Goal: Task Accomplishment & Management: Complete application form

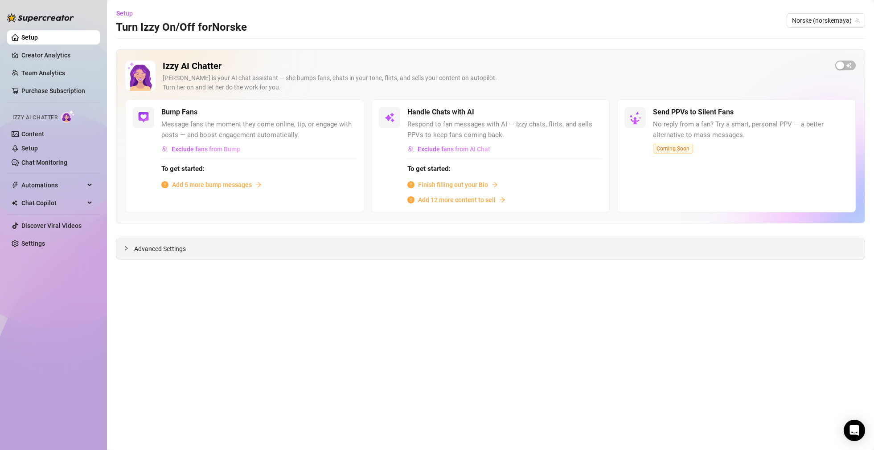
click at [130, 249] on div at bounding box center [128, 249] width 11 height 10
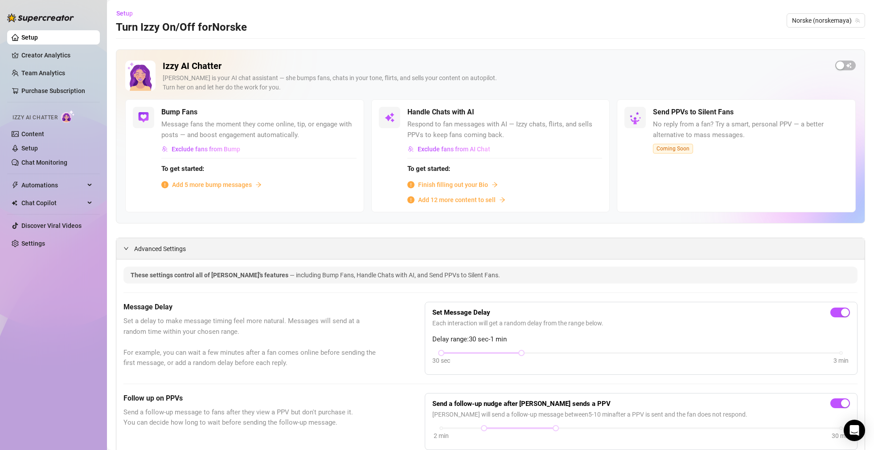
click at [134, 250] on span "Advanced Settings" at bounding box center [160, 249] width 52 height 10
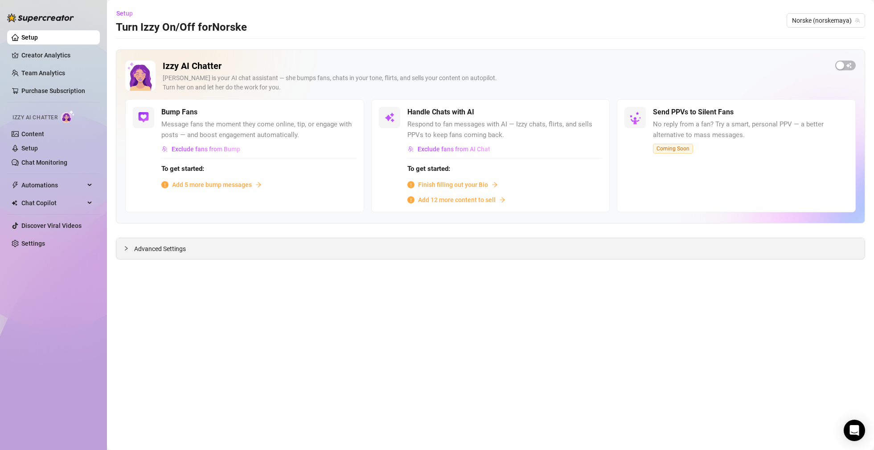
click at [151, 255] on div "Advanced Settings" at bounding box center [490, 248] width 748 height 21
click at [144, 251] on span "Advanced Settings" at bounding box center [160, 249] width 52 height 10
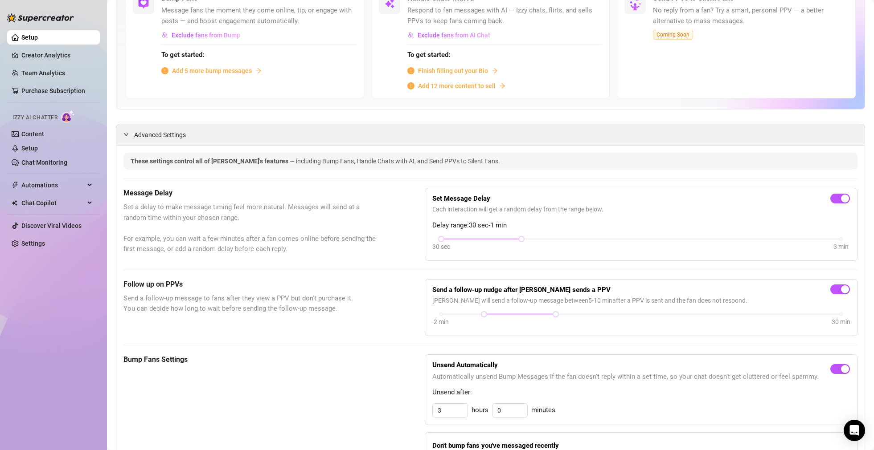
scroll to position [175, 0]
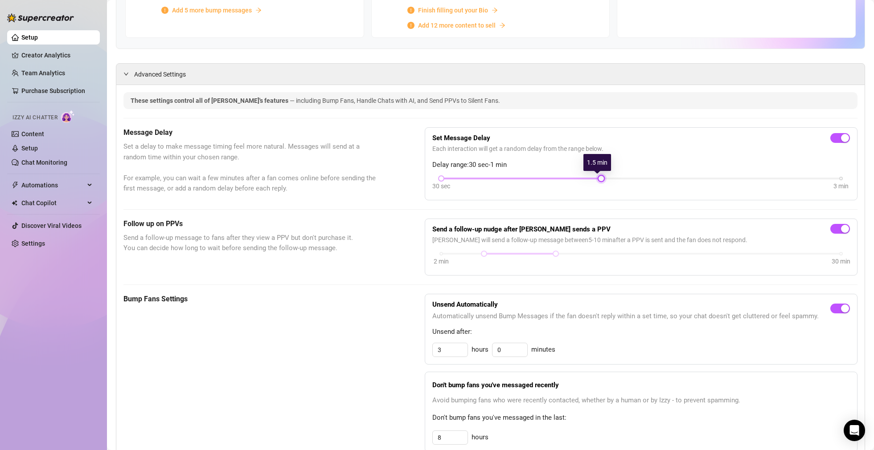
drag, startPoint x: 520, startPoint y: 180, endPoint x: 561, endPoint y: 177, distance: 41.5
click at [561, 177] on div "30 sec 3 min" at bounding box center [641, 178] width 400 height 4
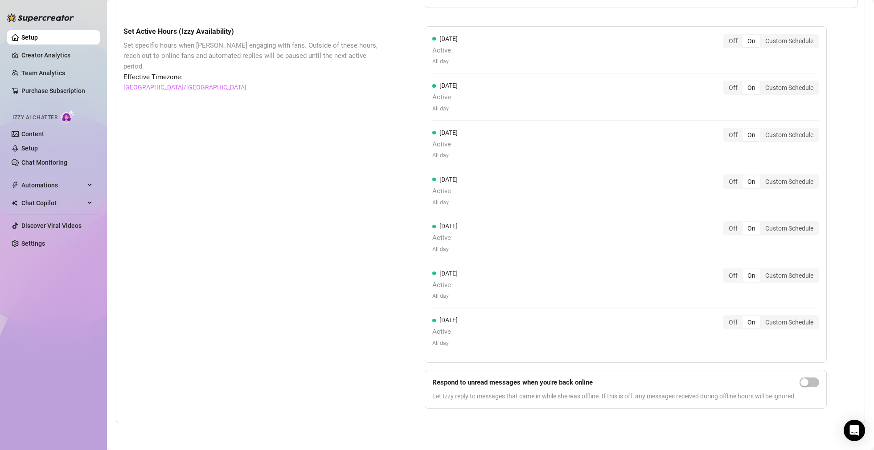
scroll to position [703, 0]
click at [814, 385] on span "button" at bounding box center [809, 384] width 20 height 10
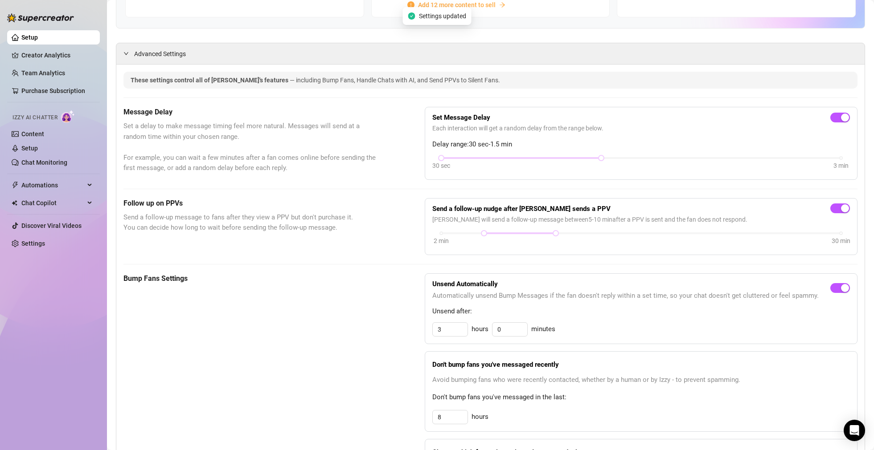
scroll to position [0, 0]
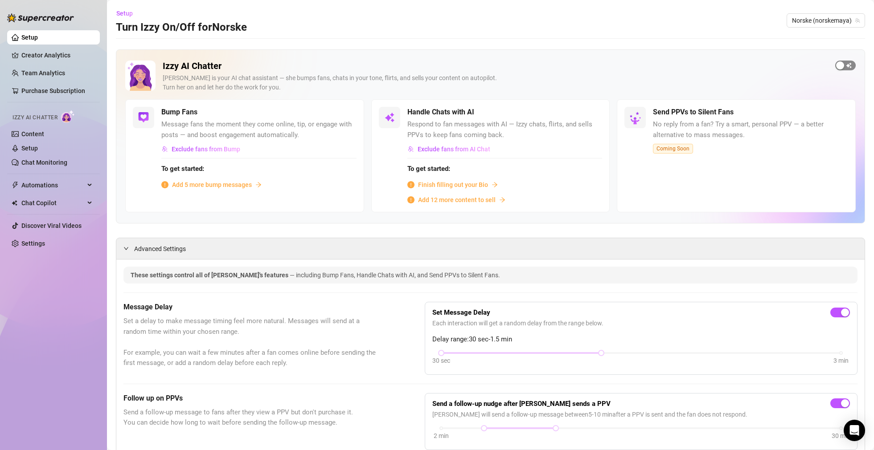
click at [840, 66] on span "button" at bounding box center [845, 66] width 20 height 10
click at [229, 188] on span "Add 5 more bump messages" at bounding box center [212, 185] width 80 height 10
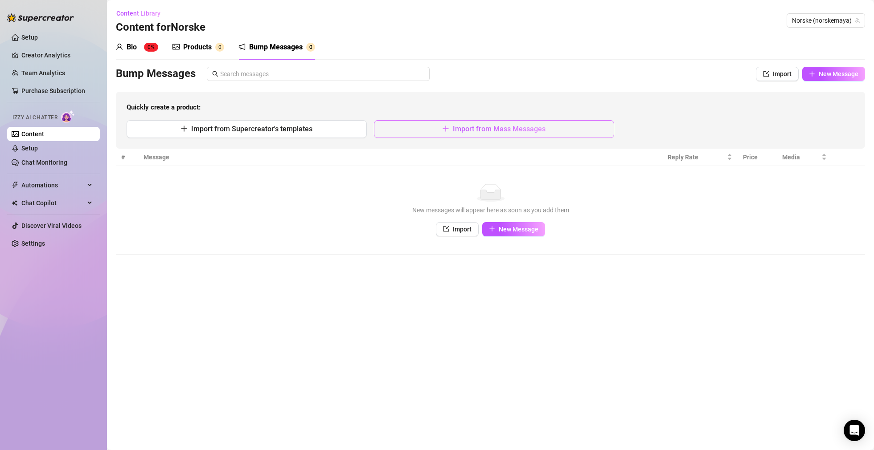
click at [434, 133] on button "Import from Mass Messages" at bounding box center [494, 129] width 240 height 18
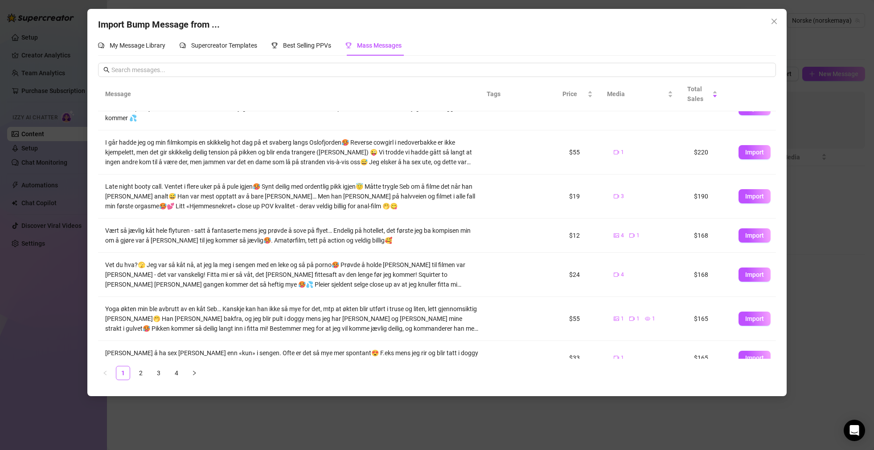
scroll to position [154, 0]
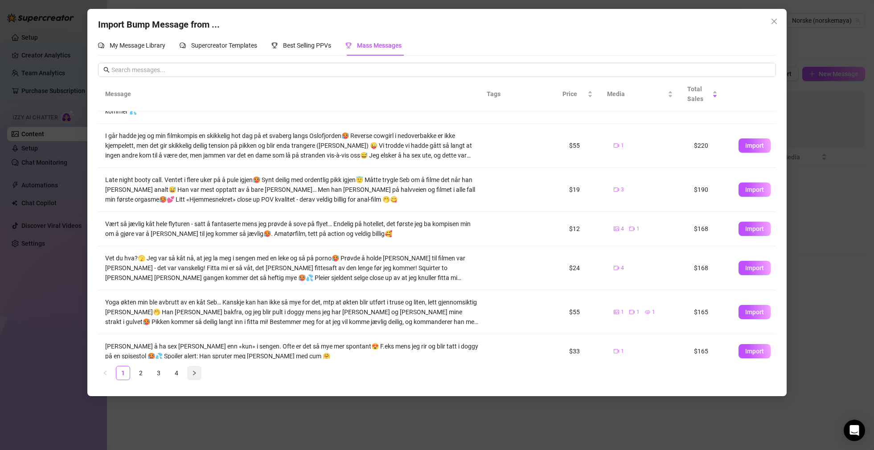
click at [196, 375] on icon "right" at bounding box center [194, 373] width 5 height 5
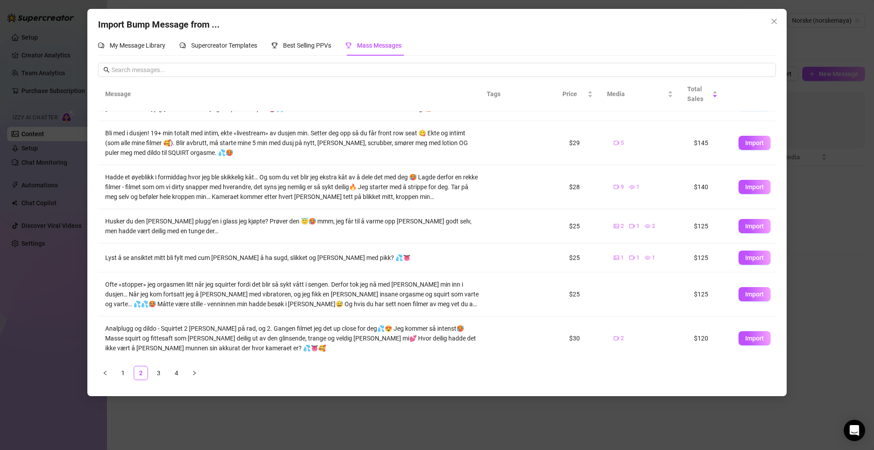
scroll to position [139, 0]
click at [194, 376] on button "button" at bounding box center [194, 373] width 14 height 14
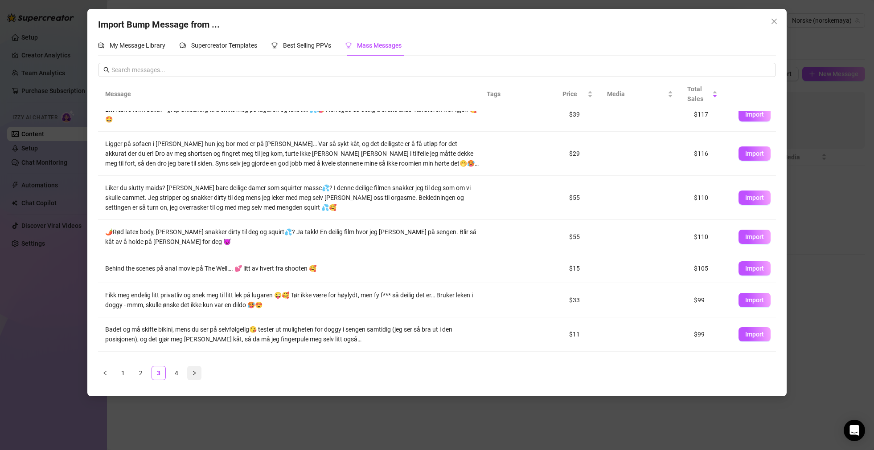
scroll to position [0, 0]
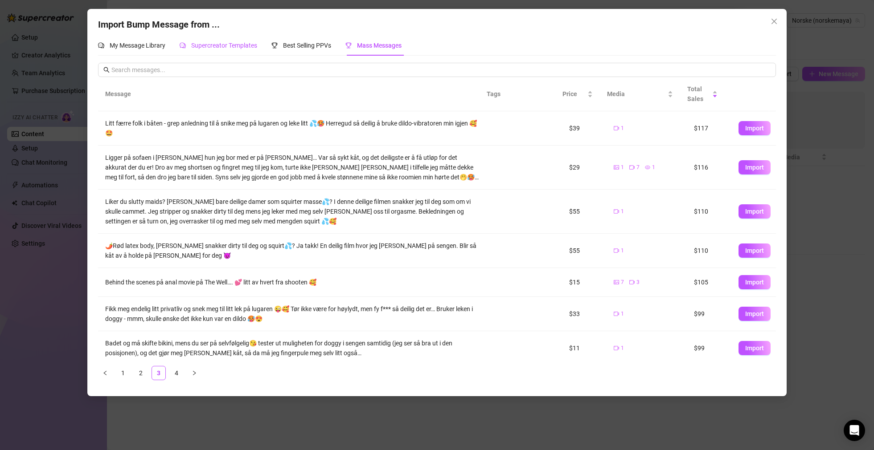
click at [217, 47] on span "Supercreator Templates" at bounding box center [224, 45] width 66 height 7
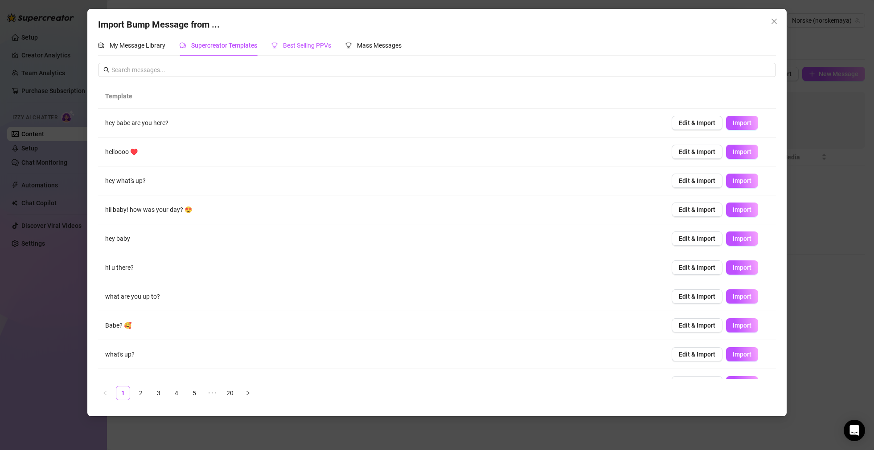
click at [300, 47] on span "Best Selling PPVs" at bounding box center [307, 45] width 48 height 7
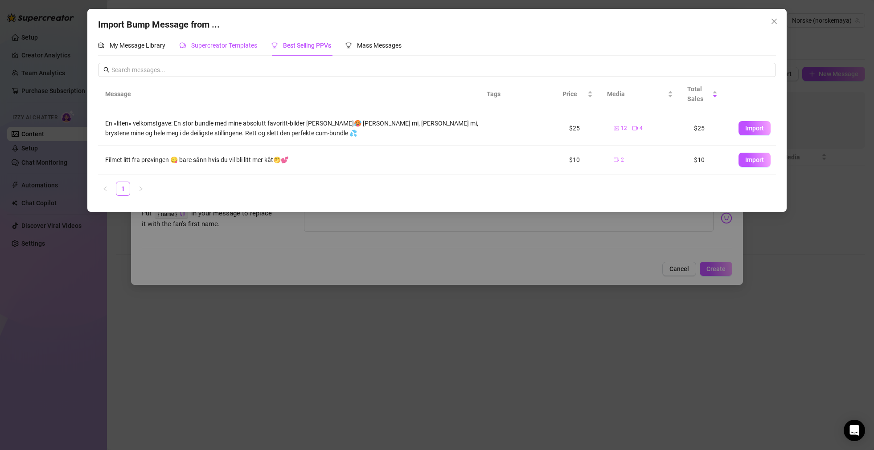
click at [232, 48] on span "Supercreator Templates" at bounding box center [224, 45] width 66 height 7
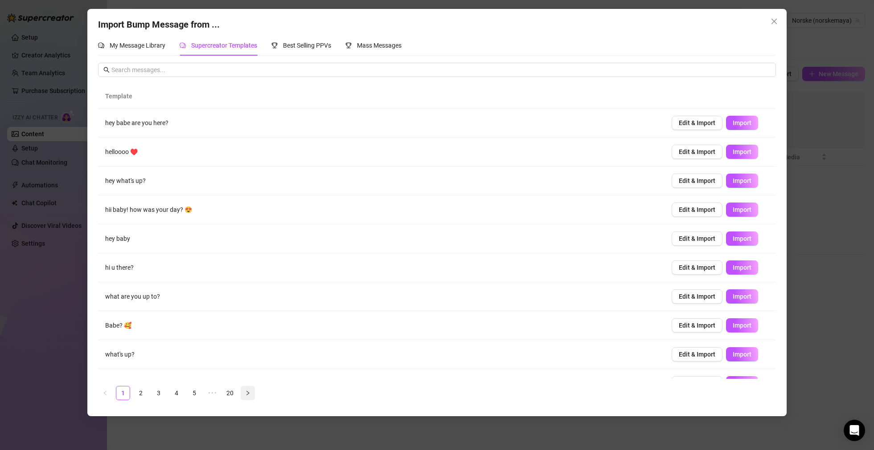
click at [246, 392] on icon "right" at bounding box center [247, 393] width 5 height 5
click at [732, 182] on span "Import" at bounding box center [741, 180] width 19 height 7
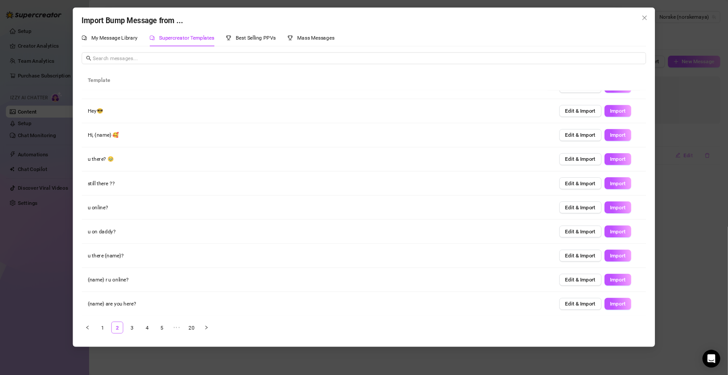
scroll to position [19, 0]
click at [692, 165] on button "Edit & Import" at bounding box center [696, 162] width 51 height 14
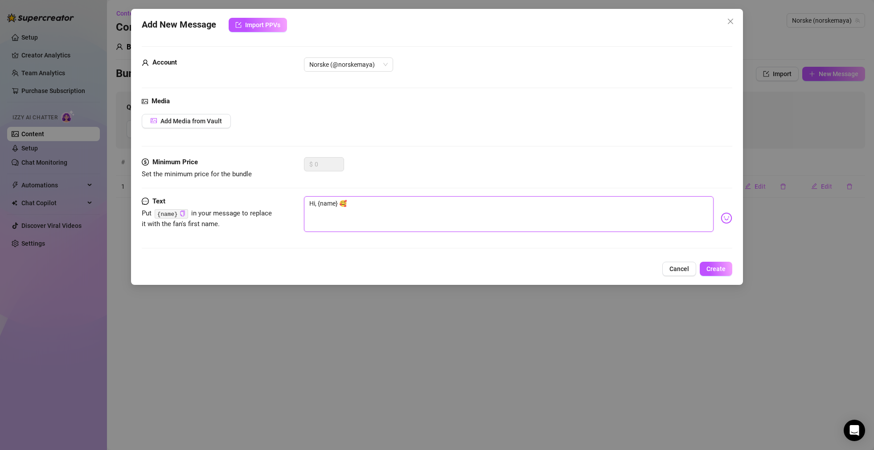
click at [313, 202] on textarea "Hi, {name} 🥰" at bounding box center [508, 214] width 409 height 36
type textarea "H, {name} 🥰"
type textarea "H {name} 🥰"
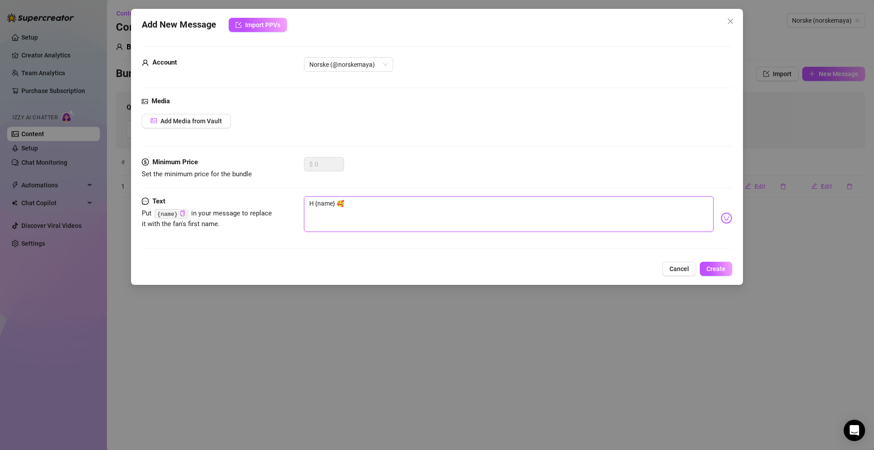
type textarea "He {name} 🥰"
type textarea "Hei {name} 🥰"
click at [716, 272] on span "Create" at bounding box center [715, 269] width 19 height 7
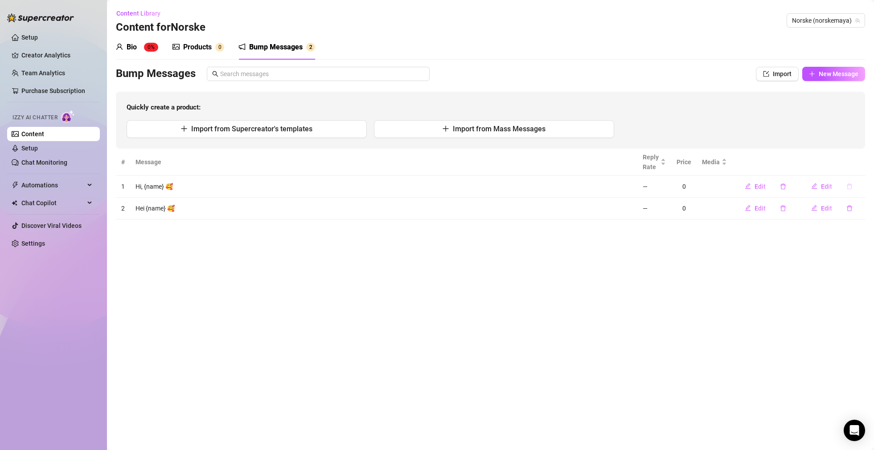
click at [846, 187] on icon "delete" at bounding box center [849, 187] width 6 height 6
click at [858, 168] on button "Yes" at bounding box center [858, 163] width 17 height 11
click at [271, 130] on span "Import from Supercreator's templates" at bounding box center [251, 129] width 121 height 8
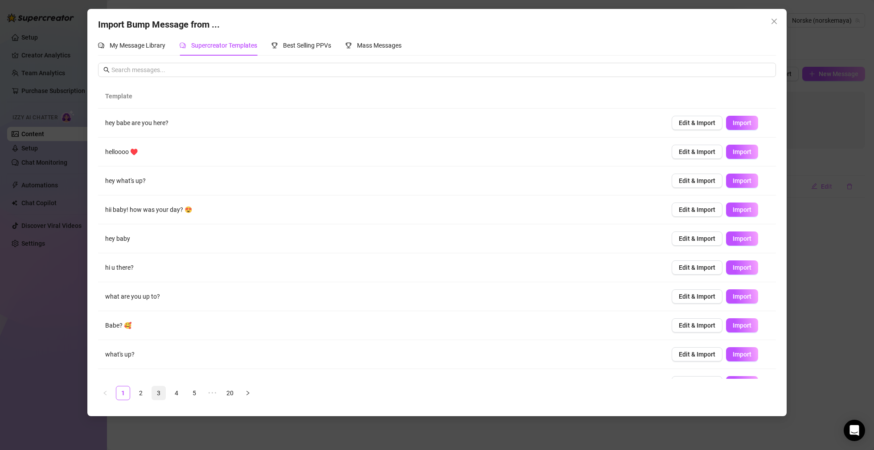
click at [159, 393] on link "3" at bounding box center [158, 393] width 13 height 13
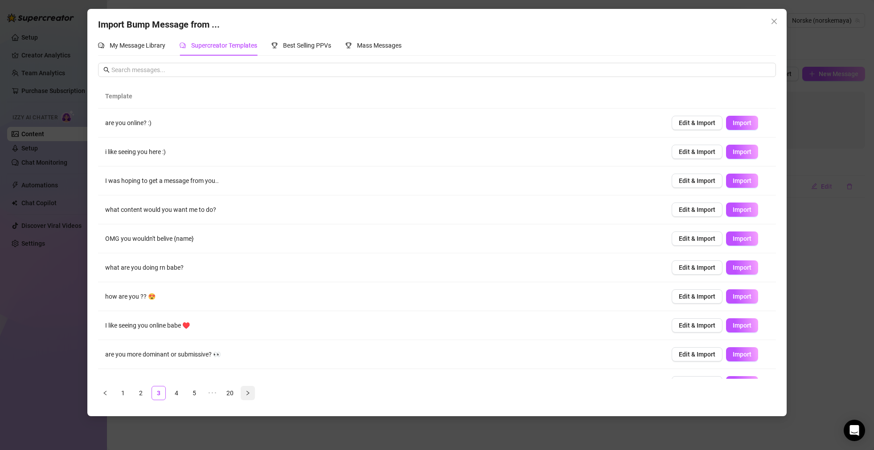
click at [249, 391] on icon "right" at bounding box center [247, 393] width 5 height 5
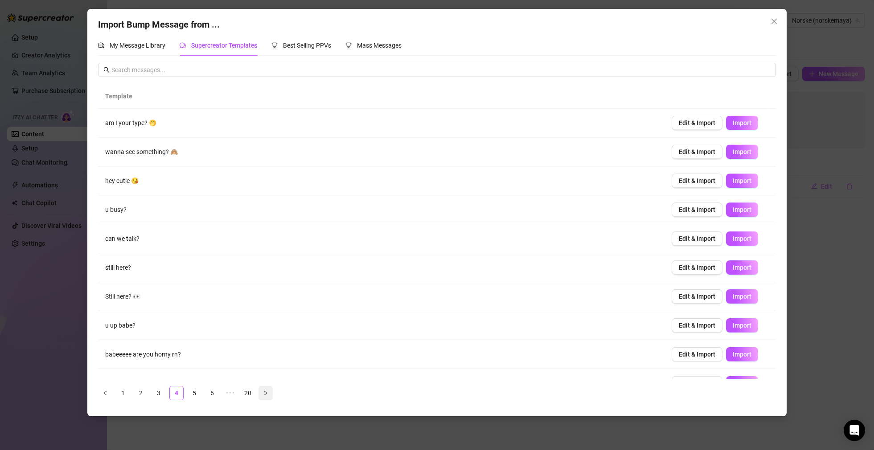
click at [265, 392] on icon "right" at bounding box center [265, 393] width 3 height 4
click at [267, 392] on link "20" at bounding box center [265, 393] width 13 height 13
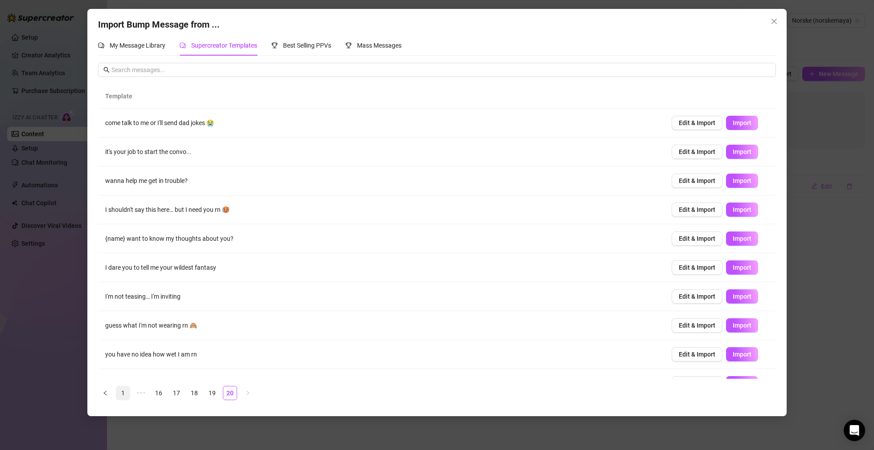
click at [123, 395] on link "1" at bounding box center [122, 393] width 13 height 13
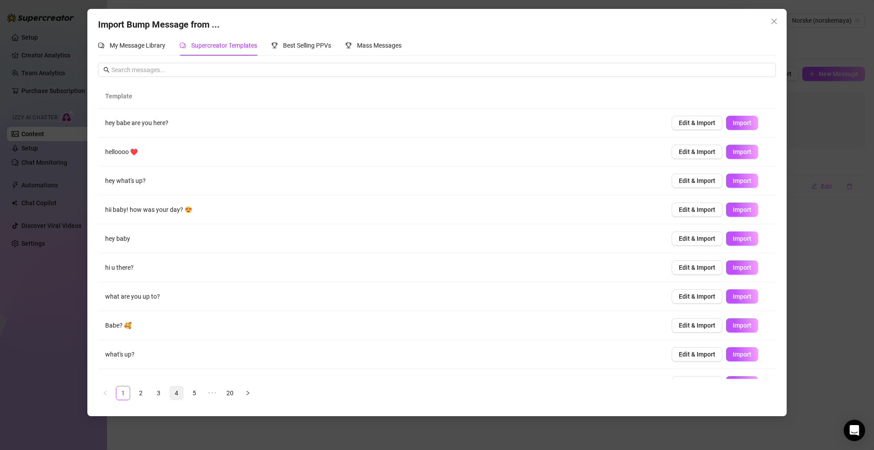
click at [176, 395] on link "4" at bounding box center [176, 393] width 13 height 13
click at [262, 390] on button "button" at bounding box center [265, 393] width 14 height 14
click at [284, 393] on icon "right" at bounding box center [283, 393] width 3 height 4
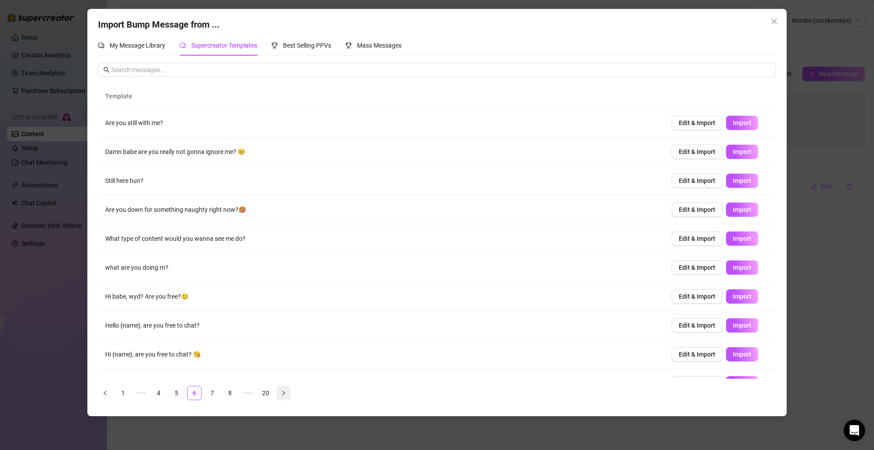
click at [284, 394] on icon "right" at bounding box center [283, 393] width 3 height 4
click at [284, 395] on icon "right" at bounding box center [283, 393] width 5 height 5
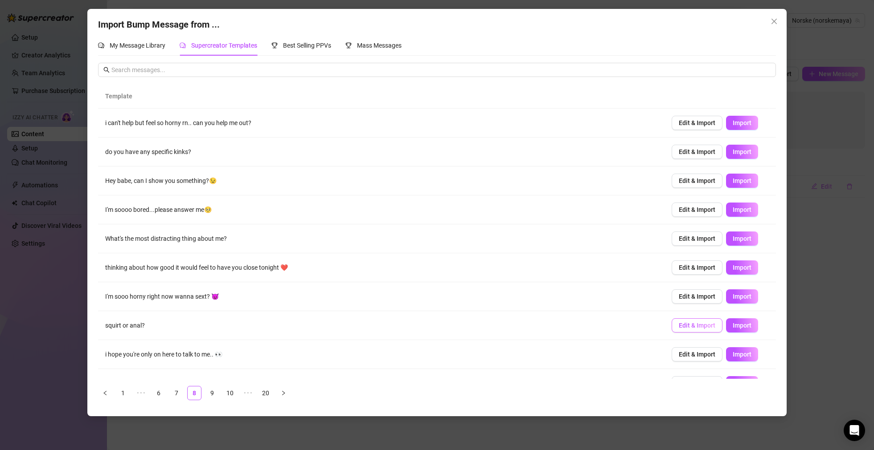
click at [683, 328] on span "Edit & Import" at bounding box center [697, 325] width 37 height 7
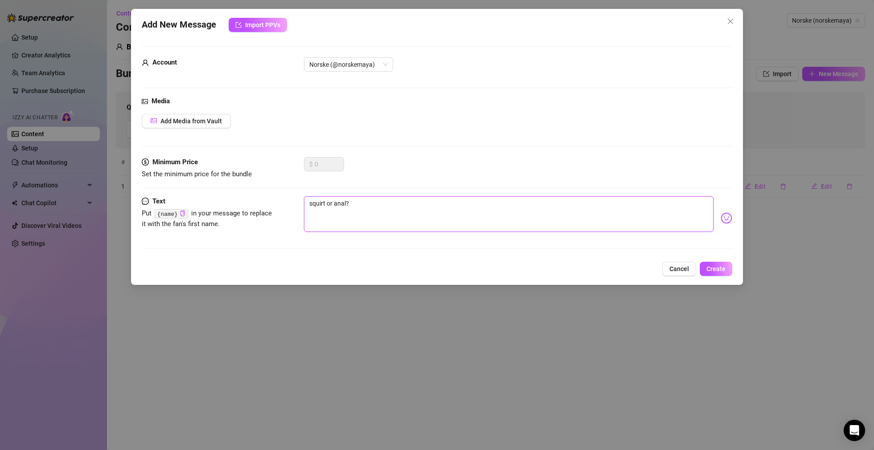
click at [328, 203] on textarea "squirt or anal?" at bounding box center [508, 214] width 409 height 36
click at [328, 202] on textarea "squirt or anal?" at bounding box center [508, 214] width 409 height 36
click at [328, 203] on textarea "squirt or anal?" at bounding box center [508, 214] width 409 height 36
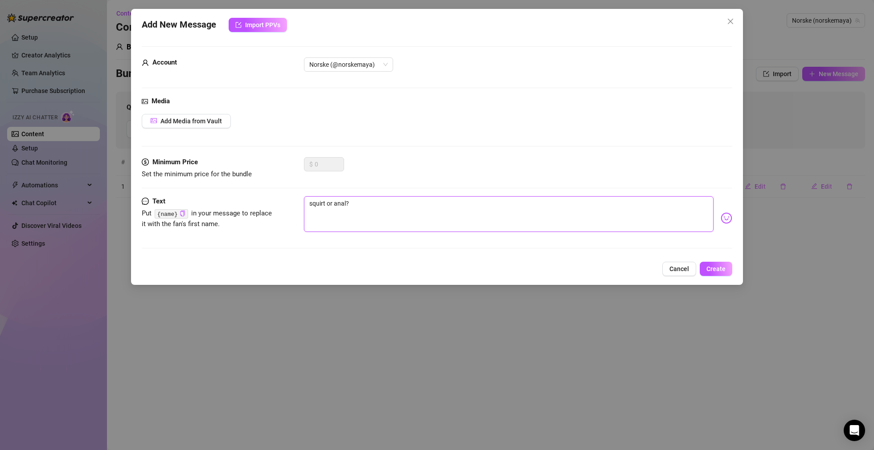
type textarea "squirt e anal?"
type textarea "squirt el anal?"
type textarea "squirt ell anal?"
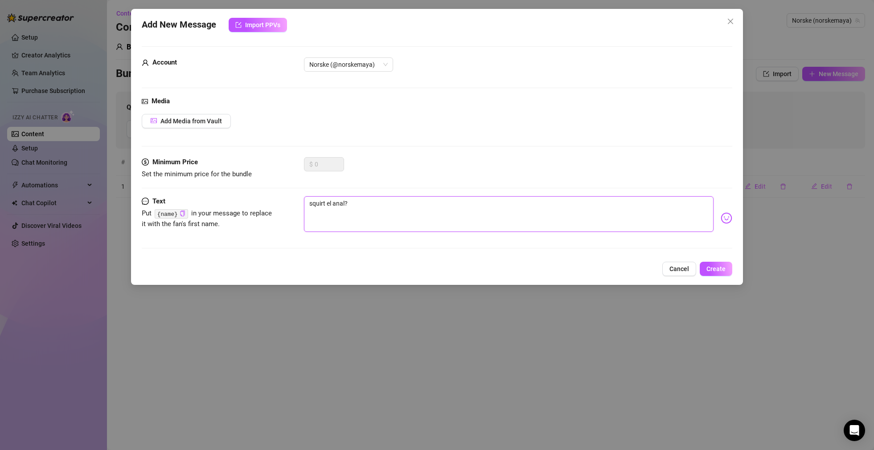
type textarea "squirt ell anal?"
type textarea "squirt elle anal?"
type textarea "squirt [PERSON_NAME] anal?"
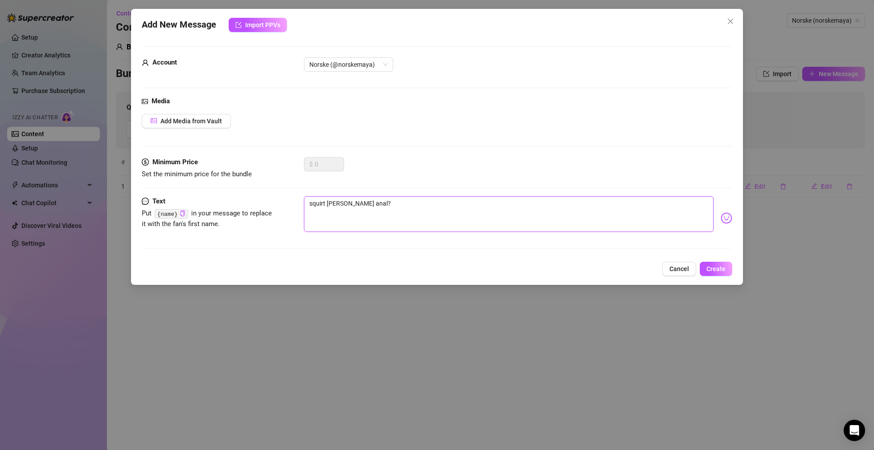
drag, startPoint x: 310, startPoint y: 201, endPoint x: 337, endPoint y: 209, distance: 28.3
click at [310, 201] on textarea "squirt [PERSON_NAME] anal?" at bounding box center [508, 214] width 409 height 36
type textarea "[PERSON_NAME] anal?"
type textarea "Squirt [PERSON_NAME] anal?"
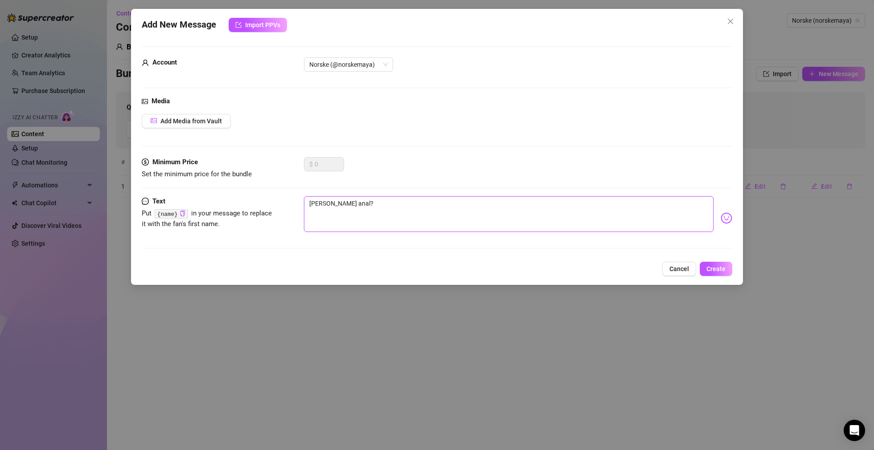
type textarea "Squirt [PERSON_NAME] anal?"
click at [390, 212] on textarea "Squirt [PERSON_NAME] anal?" at bounding box center [508, 214] width 409 height 36
type textarea "Squirt [PERSON_NAME] anal?"
type textarea "Squirt [PERSON_NAME] anal? 😋"
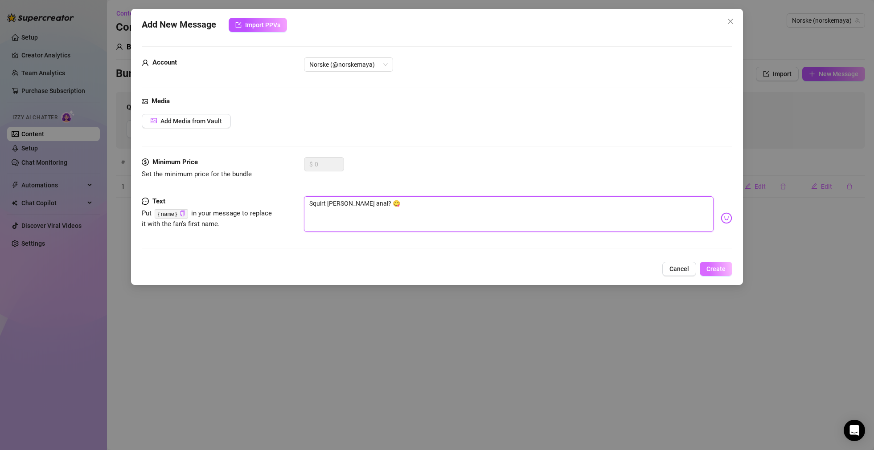
type textarea "Squirt [PERSON_NAME] anal? 😋"
click at [709, 270] on span "Create" at bounding box center [715, 269] width 19 height 7
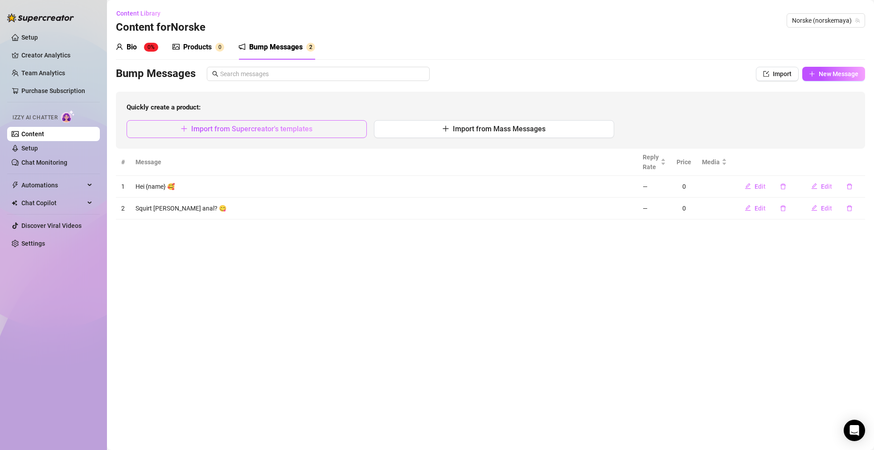
click at [239, 132] on span "Import from Supercreator's templates" at bounding box center [251, 129] width 121 height 8
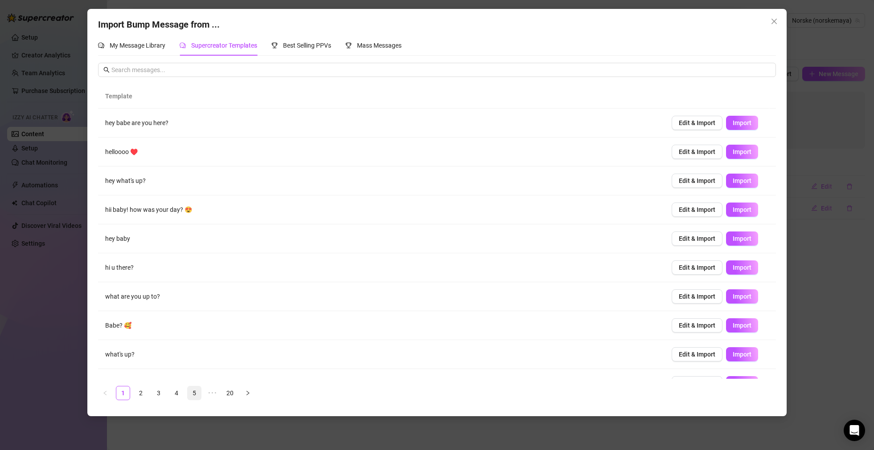
click at [192, 391] on link "5" at bounding box center [194, 393] width 13 height 13
click at [283, 391] on icon "right" at bounding box center [283, 393] width 5 height 5
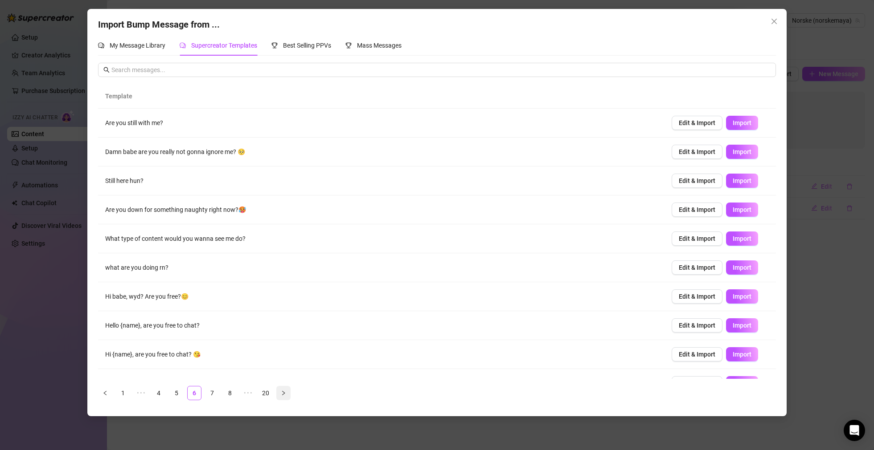
click at [285, 393] on icon "right" at bounding box center [283, 393] width 5 height 5
click at [285, 392] on icon "right" at bounding box center [283, 393] width 5 height 5
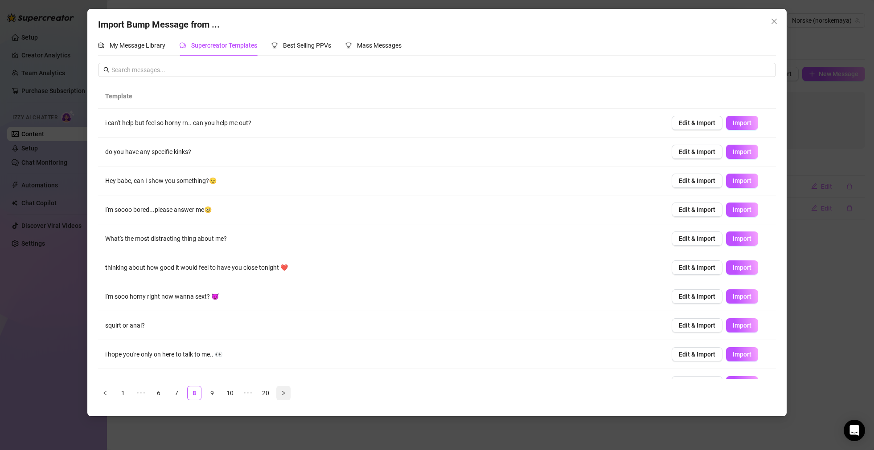
click at [285, 392] on icon "right" at bounding box center [283, 393] width 5 height 5
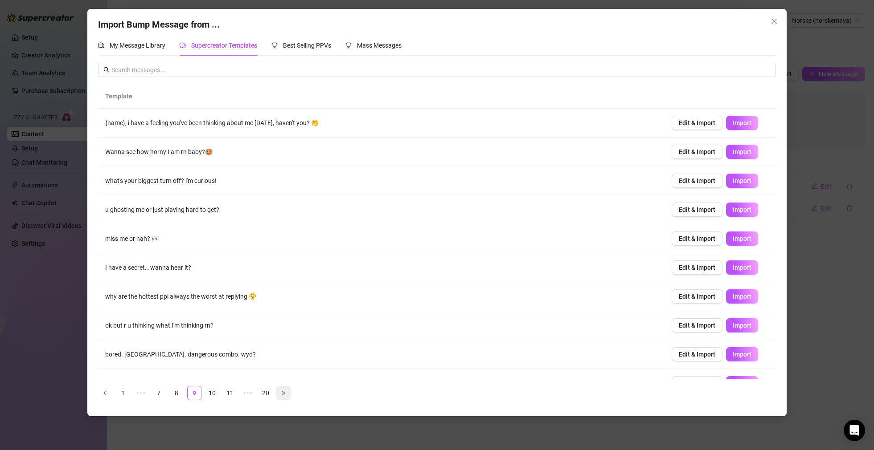
click at [283, 393] on icon "right" at bounding box center [283, 393] width 5 height 5
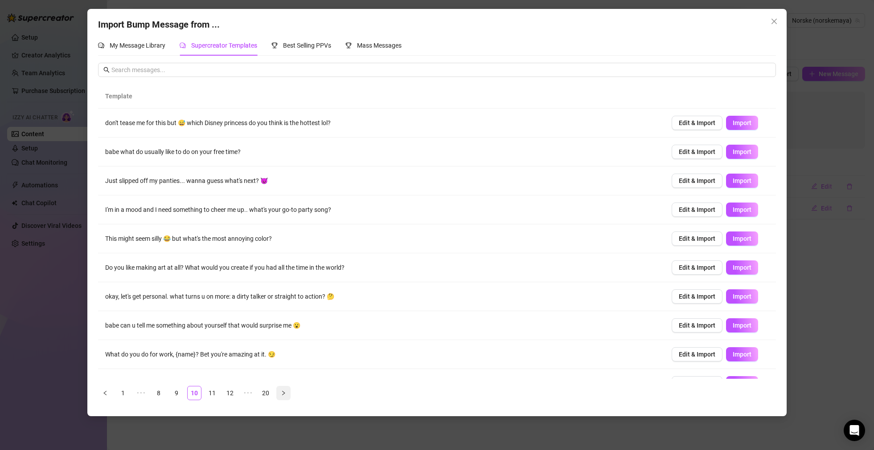
click at [287, 392] on button "button" at bounding box center [283, 393] width 14 height 14
click at [287, 396] on button "button" at bounding box center [283, 393] width 14 height 14
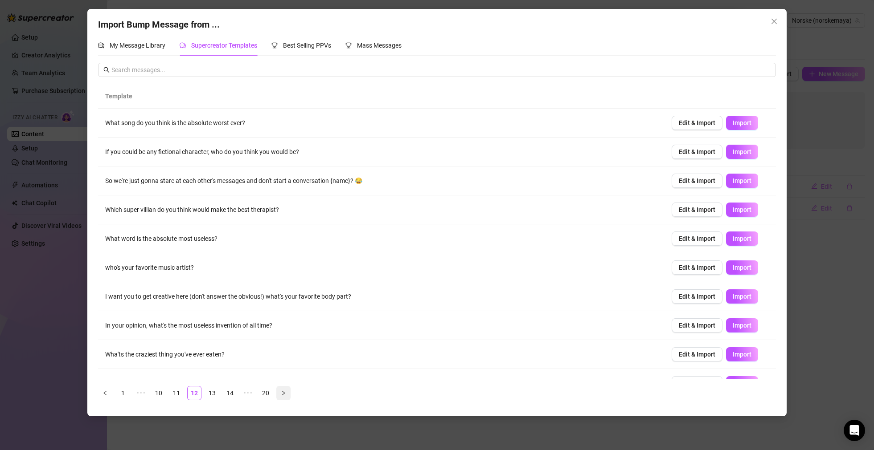
click at [287, 395] on button "button" at bounding box center [283, 393] width 14 height 14
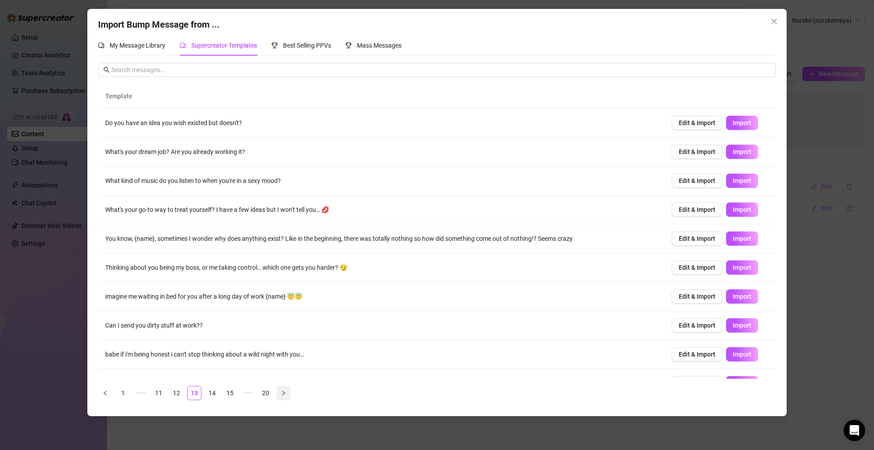
click at [283, 393] on icon "right" at bounding box center [283, 393] width 5 height 5
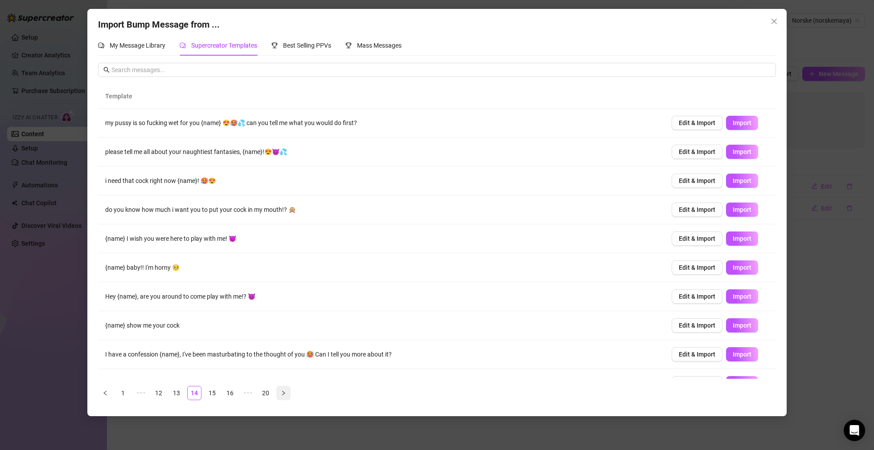
click at [286, 397] on button "button" at bounding box center [283, 393] width 14 height 14
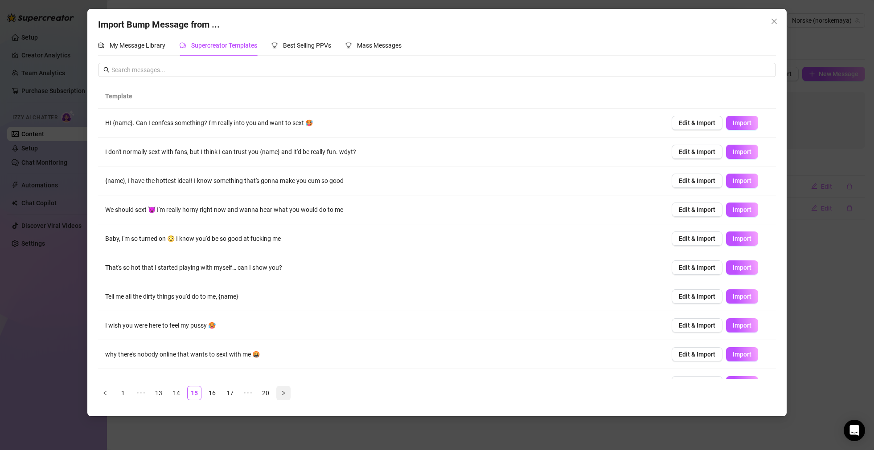
click at [286, 395] on button "button" at bounding box center [283, 393] width 14 height 14
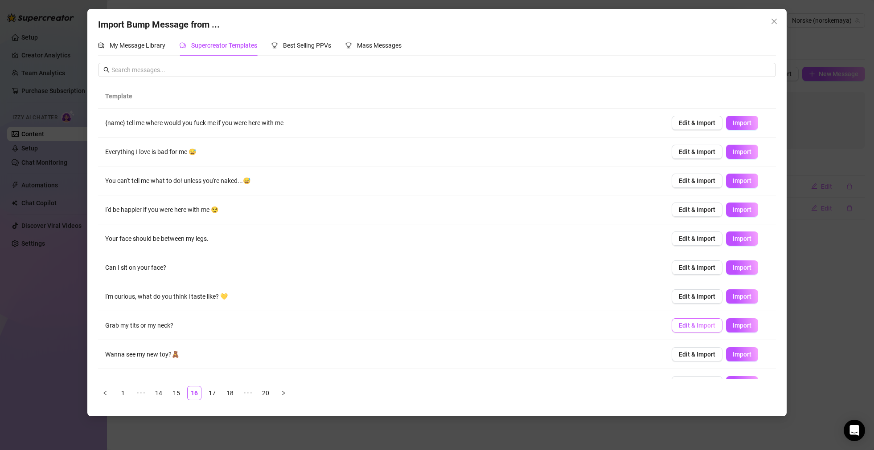
click at [696, 327] on span "Edit & Import" at bounding box center [697, 325] width 37 height 7
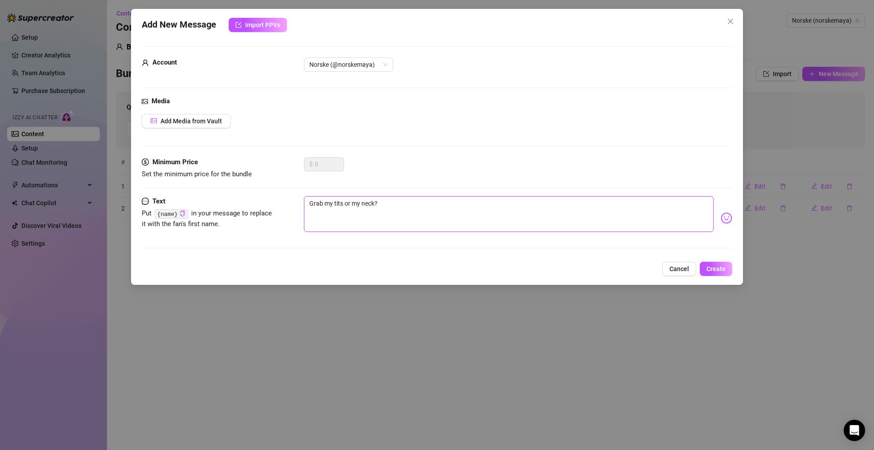
drag, startPoint x: 374, startPoint y: 203, endPoint x: 302, endPoint y: 203, distance: 72.2
click at [302, 203] on div "Text Put {name} in your message to replace it with the fan's first name. Grab m…" at bounding box center [437, 218] width 590 height 44
type textarea "P?"
type textarea "Pu?"
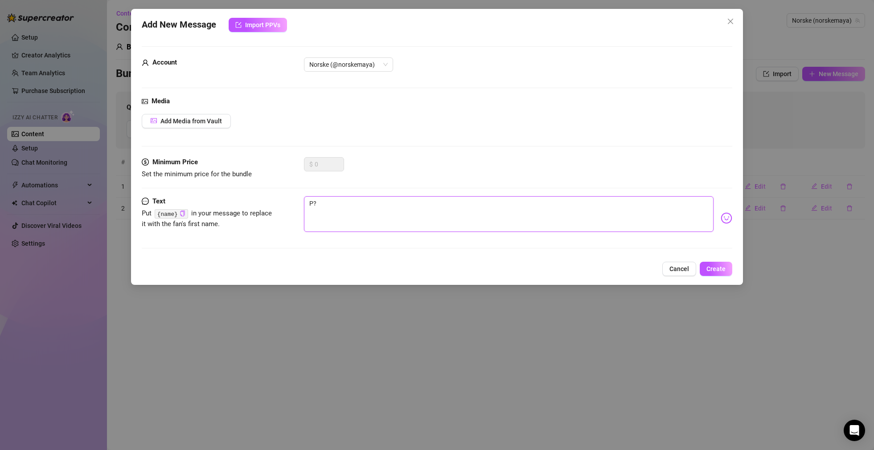
type textarea "Pu?"
type textarea "Pup?"
type textarea "Pupp?"
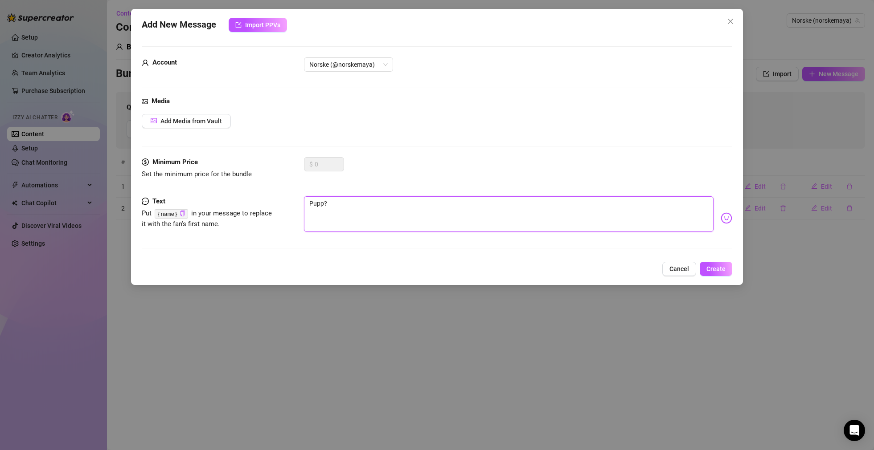
type textarea "[PERSON_NAME]?"
type textarea "Pupper?"
type textarea "Pupper ?"
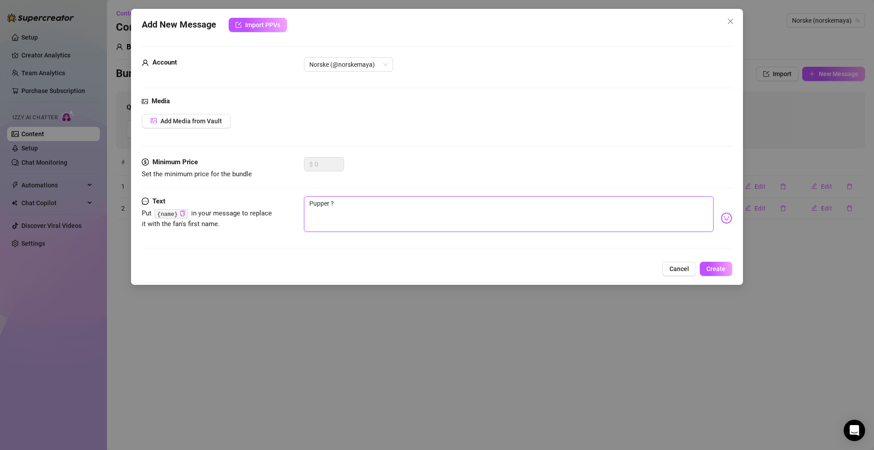
type textarea "Pupper e?"
type textarea "Pupper el?"
type textarea "Pupper ell?"
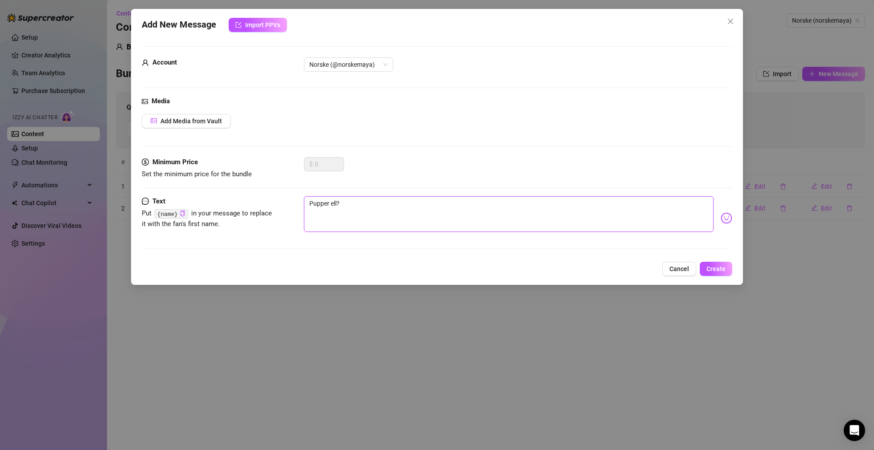
type textarea "Pupper elle?"
type textarea "Pupper [PERSON_NAME]?"
type textarea "Pupper [PERSON_NAME] ?"
type textarea "Pupper [PERSON_NAME] r?"
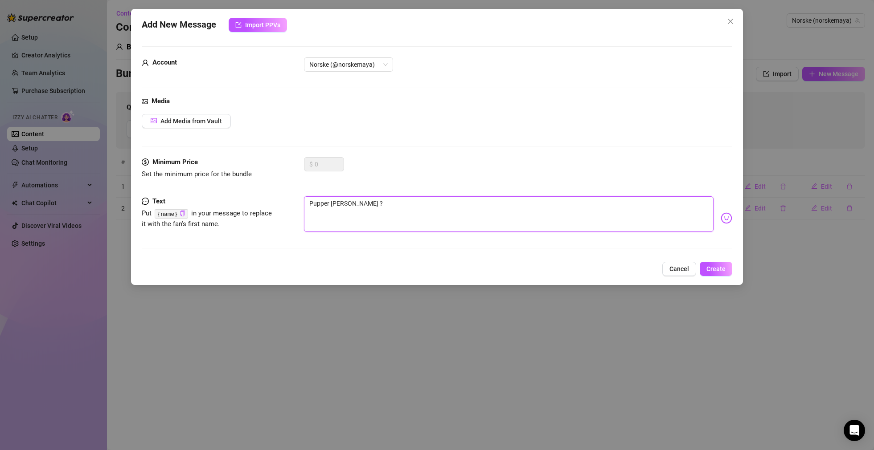
type textarea "Pupper [PERSON_NAME] r?"
type textarea "Pupper [PERSON_NAME] ru?"
type textarea "Pupper [PERSON_NAME] rum?"
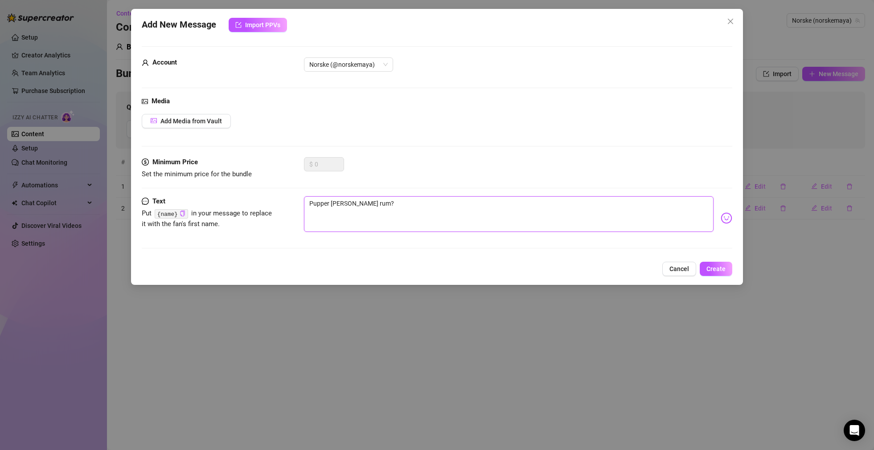
type textarea "Pupper [PERSON_NAME] rump?"
type textarea "Pupper [PERSON_NAME] rumpe?"
type textarea "Pupper [PERSON_NAME] rumpe🤭?"
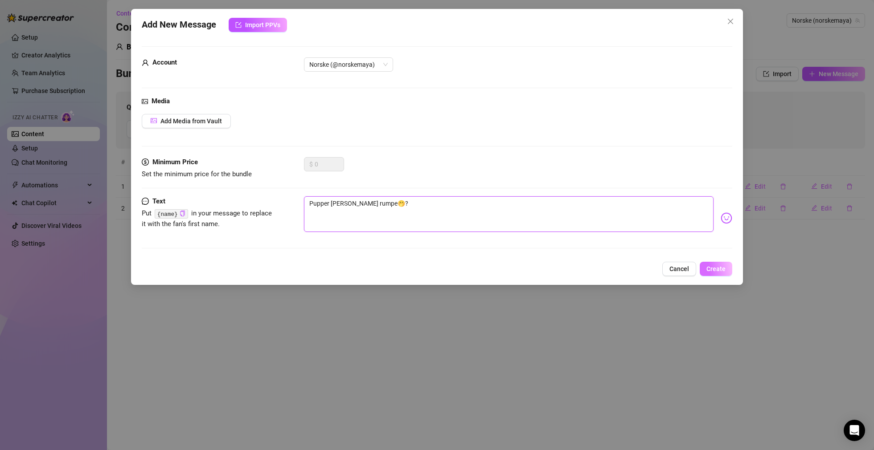
type textarea "Pupper [PERSON_NAME] rumpe🤭?"
click at [715, 270] on span "Create" at bounding box center [715, 269] width 19 height 7
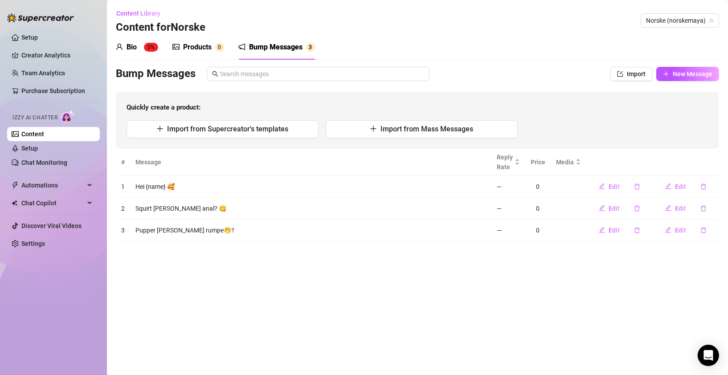
click at [537, 69] on div "Bump Messages" at bounding box center [345, 74] width 458 height 14
click at [29, 148] on link "Setup" at bounding box center [29, 148] width 16 height 7
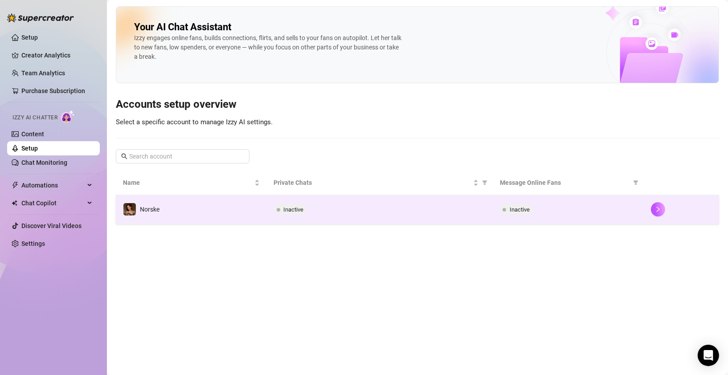
click at [295, 212] on span "Inactive" at bounding box center [294, 209] width 20 height 7
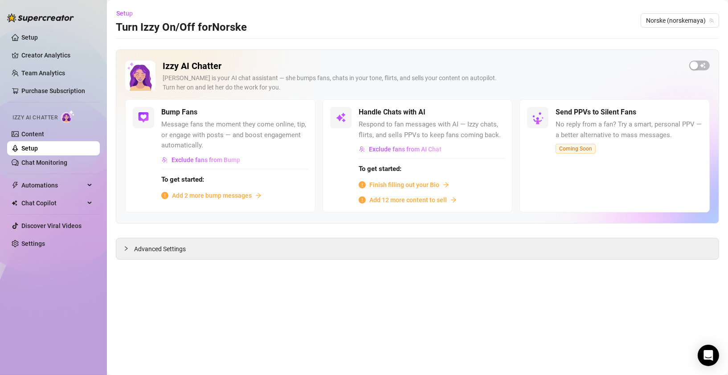
click at [228, 195] on span "Add 2 more bump messages" at bounding box center [212, 196] width 80 height 10
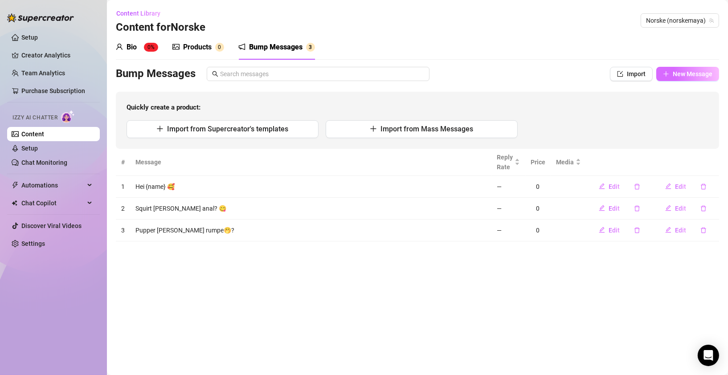
click at [692, 75] on span "New Message" at bounding box center [693, 73] width 40 height 7
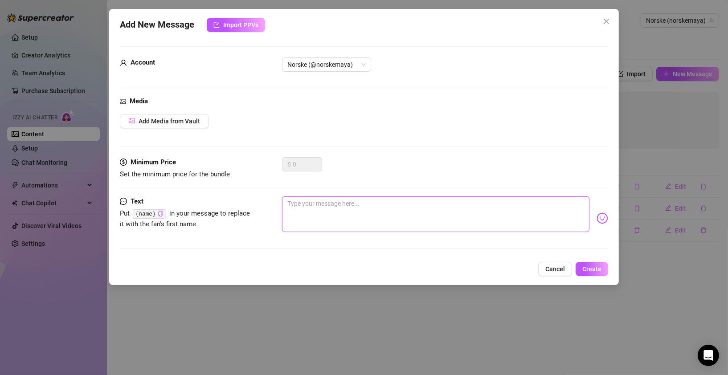
click at [339, 207] on textarea at bounding box center [435, 214] width 307 height 36
type textarea "H"
type textarea "He"
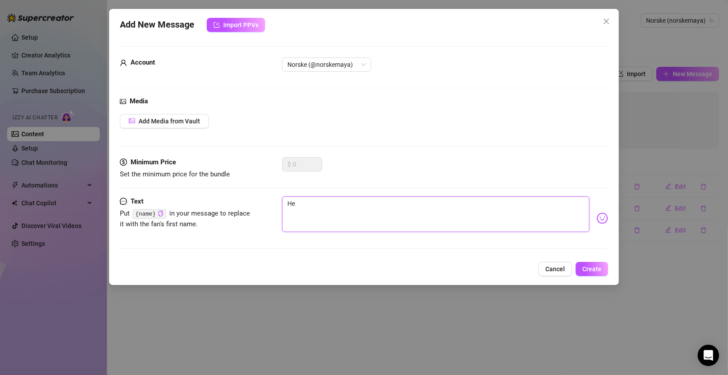
type textarea "Hei"
type textarea "Heim"
type textarea "Hei"
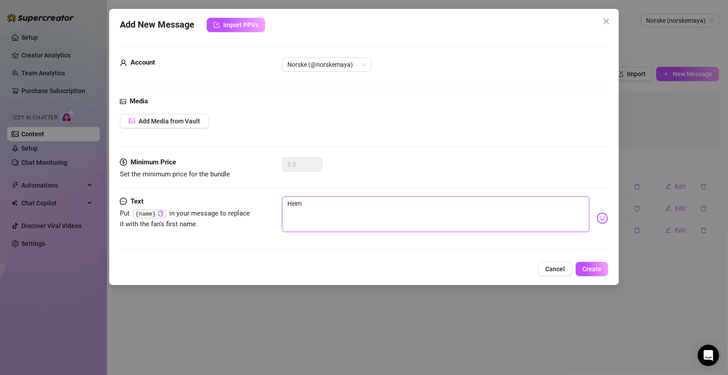
type textarea "Hei"
click at [160, 212] on icon "copy" at bounding box center [161, 214] width 6 height 6
click at [317, 203] on textarea "Hei" at bounding box center [435, 214] width 307 height 36
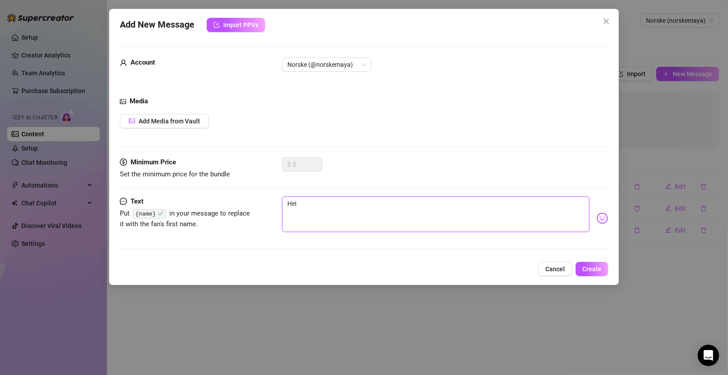
paste textarea "{name}"
type textarea "Hei {name}"
type textarea "Hei {name},"
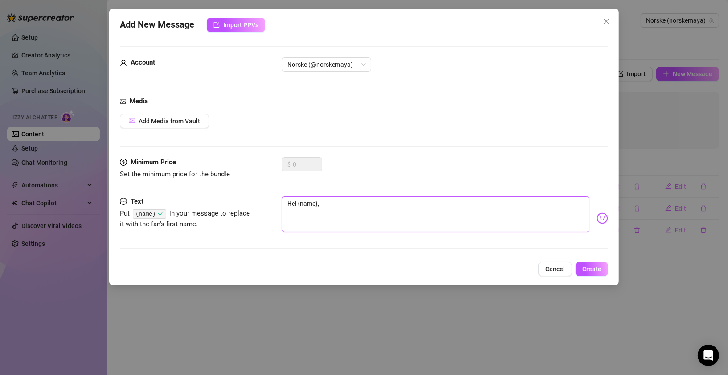
type textarea "Hei {name},"
type textarea "Hei {name}, h"
type textarea "Hei {name}, ha"
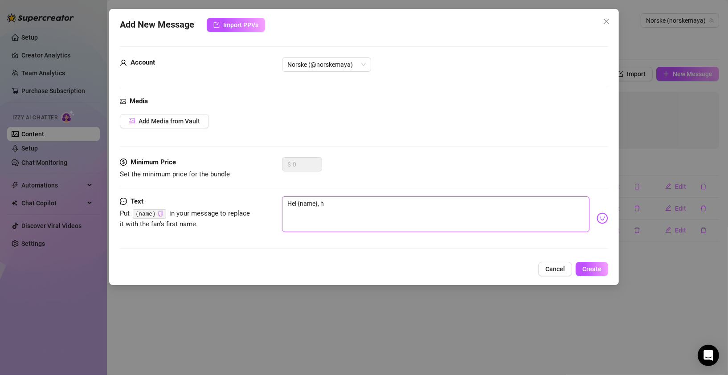
type textarea "Hei {name}, ha"
type textarea "Hei {name}, har"
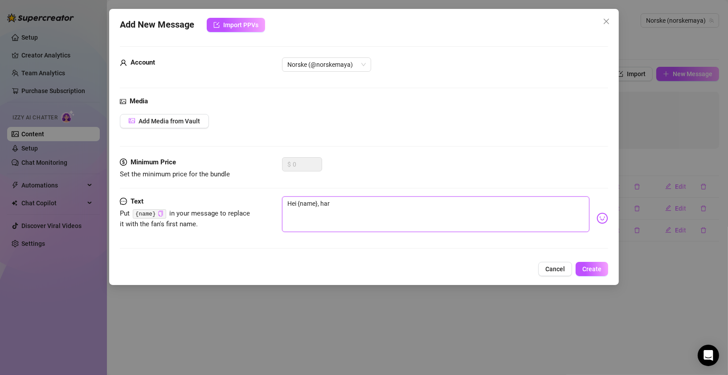
type textarea "Hei {name}, har d"
type textarea "Hei {name}, har du"
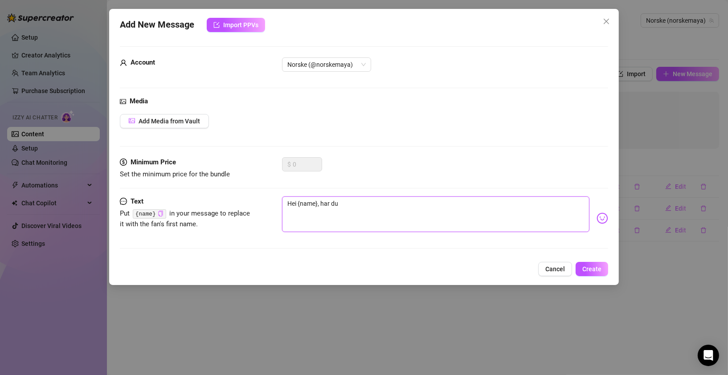
type textarea "Hei {name}, har du"
type textarea "Hei {name}, har du e"
type textarea "Hei {name}, har du en"
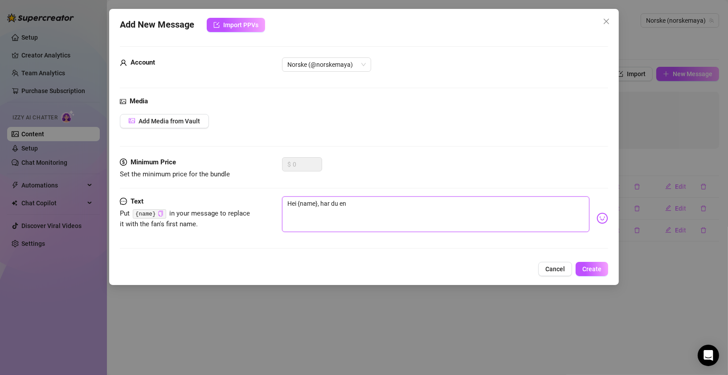
type textarea "Hei {name}, har du en"
type textarea "Hei {name}, har du en f"
type textarea "Hei {name}, har du en fi"
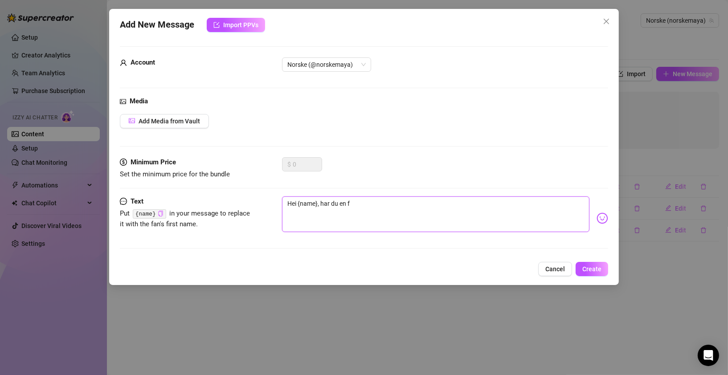
type textarea "Hei {name}, har du en fi"
type textarea "Hei {name}, har du en fin"
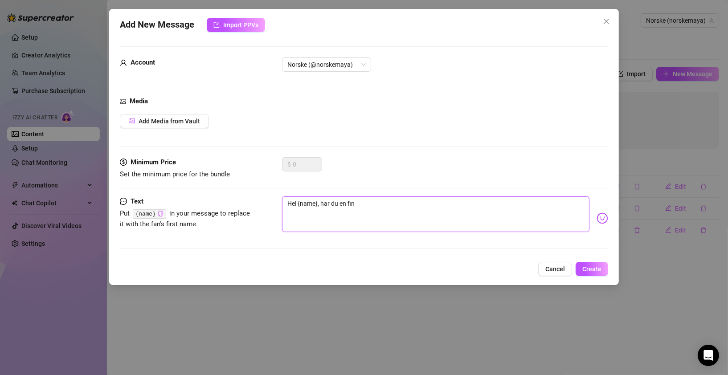
type textarea "Hei {name}, har du en fin d"
type textarea "Hei {name}, har du en fin da"
type textarea "Hei {name}, har du en fin dag"
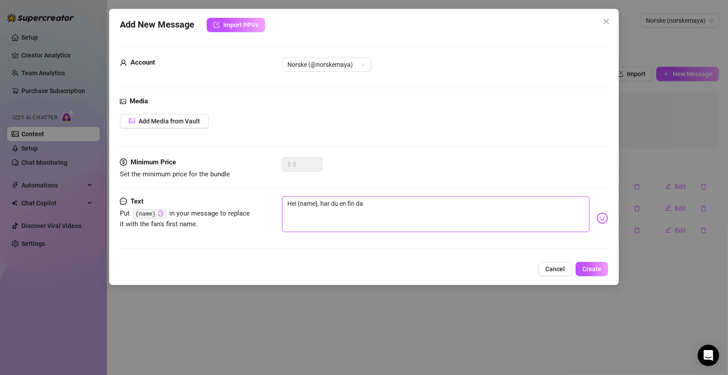
type textarea "Hei {name}, har du en fin dag"
type textarea "Hei {name}, har du en fin dag?"
drag, startPoint x: 366, startPoint y: 203, endPoint x: 320, endPoint y: 202, distance: 45.9
click at [320, 202] on textarea "Hei {name}, har du en fin dag?" at bounding box center [435, 214] width 307 height 36
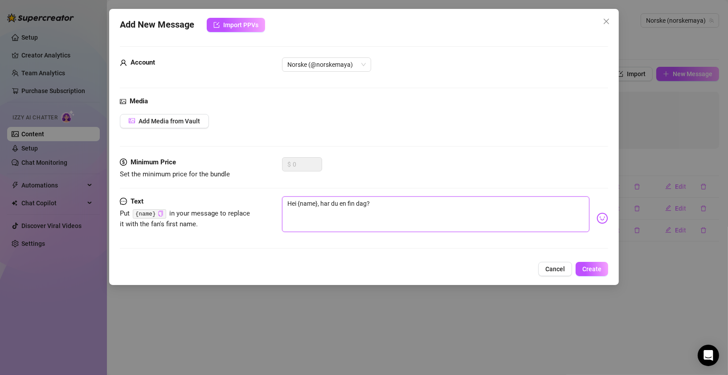
type textarea "Hei {name}, g?"
type textarea "Hei {name}, gp?"
type textarea "Hei {name}, gpr?"
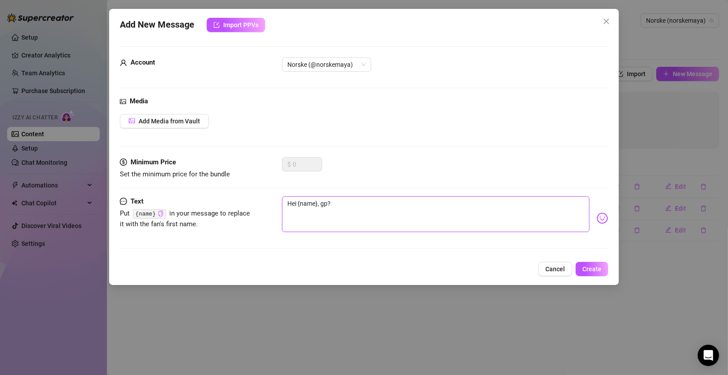
type textarea "Hei {name}, gpr?"
type textarea "Hei {name}, gpr ?"
type textarea "Hei {name}, gpr d?"
type textarea "Hei {name}, gpr de?"
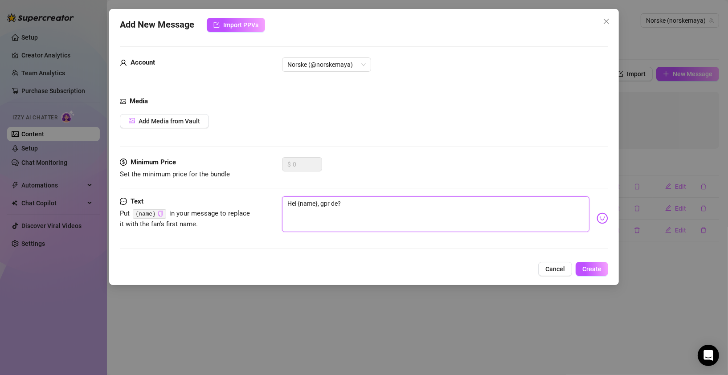
type textarea "Hei {name}, gpr det?"
type textarea "Hei {name}, gpr de?"
type textarea "Hei {name}, gpr d?"
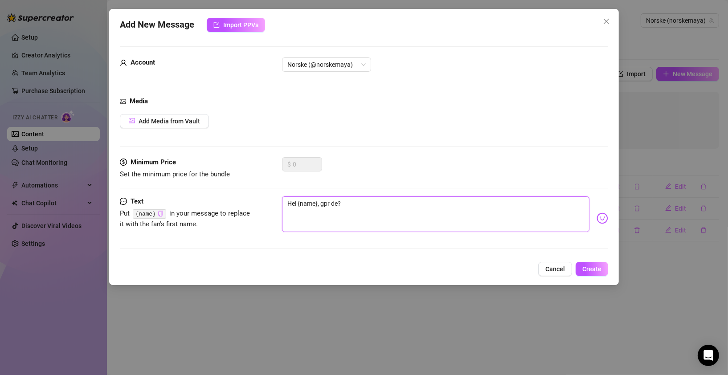
type textarea "Hei {name}, gpr d?"
type textarea "Hei {name}, gpr ?"
type textarea "Hei {name}, gpr?"
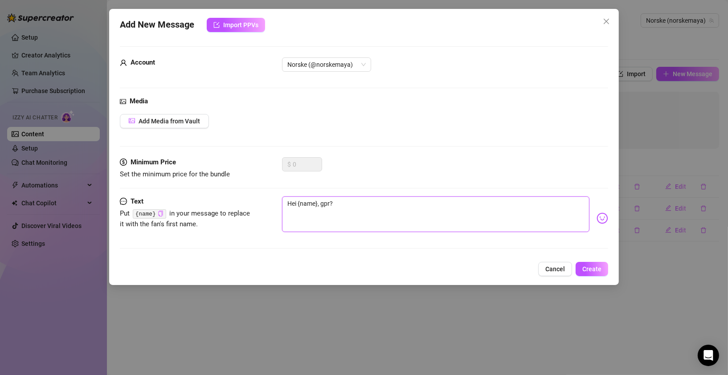
type textarea "Hei {name}, gp?"
type textarea "Hei {name}, g?"
type textarea "Hei {name}, gå?"
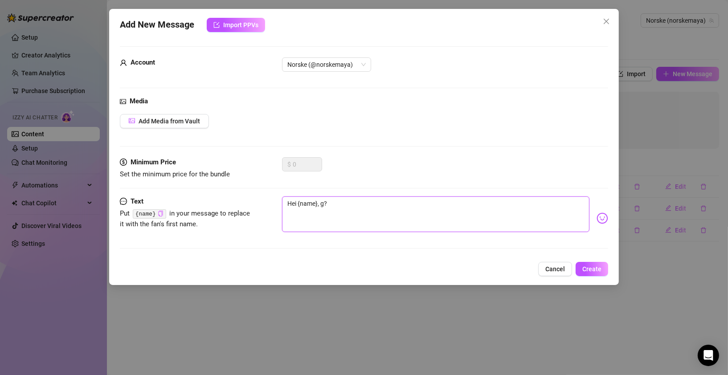
type textarea "Hei {name}, gå?"
type textarea "Hei {name}, går?"
type textarea "Hei {name}, går ?"
type textarea "Hei {name}, går d?"
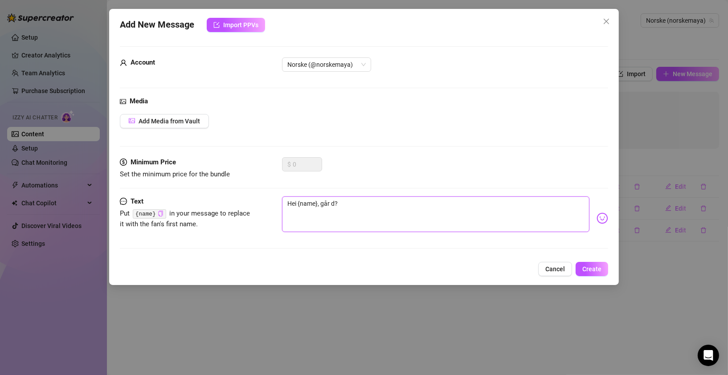
type textarea "Hei {name}, går de?"
type textarea "Hei {name}, går det?"
type textarea "Hei {name}, går det ?"
type textarea "Hei {name}, går det b?"
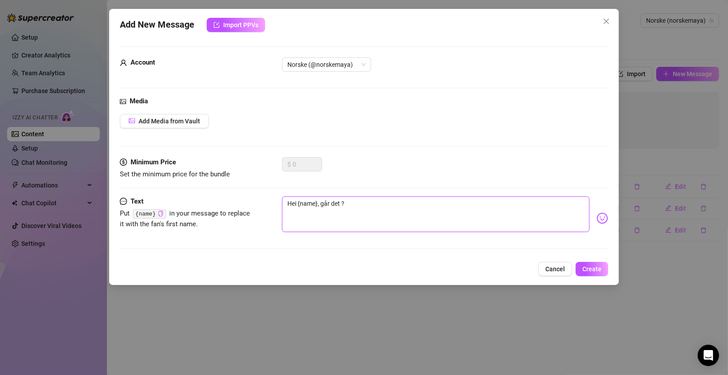
type textarea "Hei {name}, går det b?"
type textarea "Hei {name}, går det br?"
type textarea "Hei {name}, går det bra?"
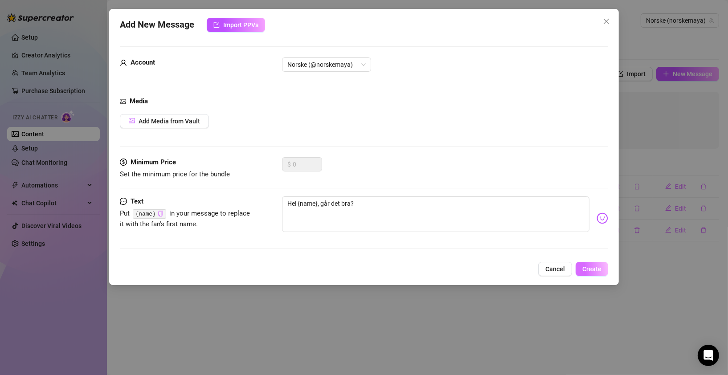
click at [593, 268] on span "Create" at bounding box center [591, 269] width 19 height 7
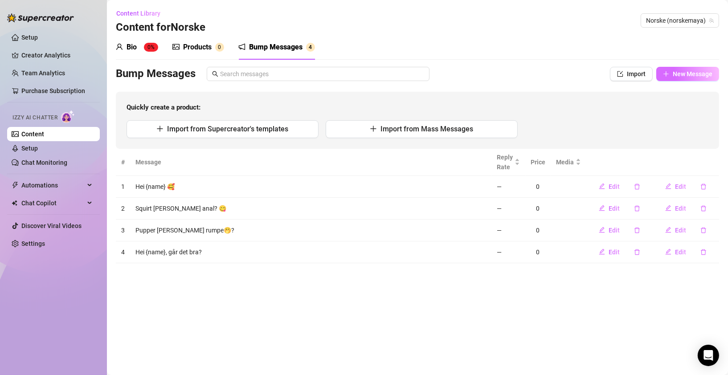
click at [687, 75] on span "New Message" at bounding box center [693, 73] width 40 height 7
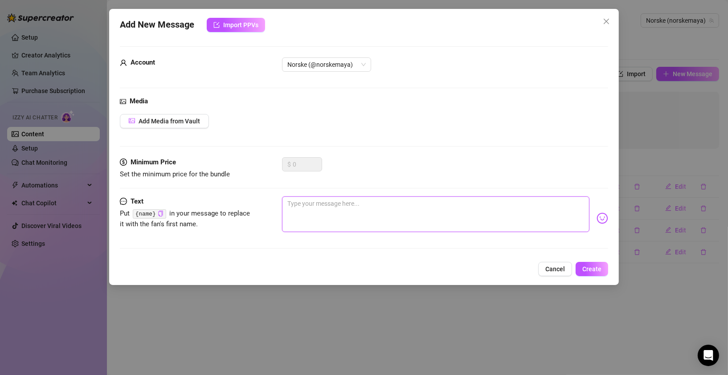
click at [316, 218] on textarea at bounding box center [435, 214] width 307 height 36
click at [250, 29] on button "Import PPVs" at bounding box center [236, 25] width 58 height 14
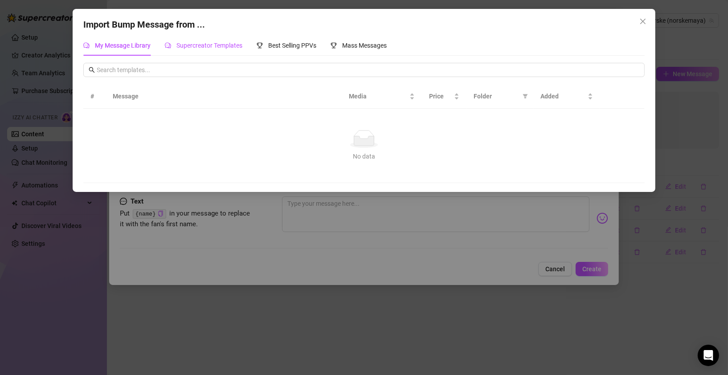
click at [207, 46] on span "Supercreator Templates" at bounding box center [209, 45] width 66 height 7
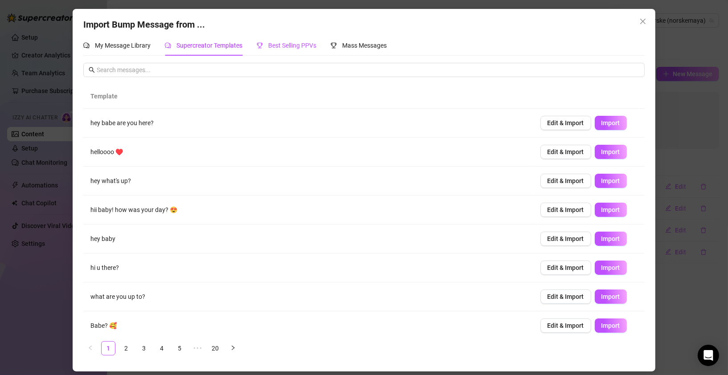
click at [293, 49] on span "Best Selling PPVs" at bounding box center [292, 45] width 48 height 7
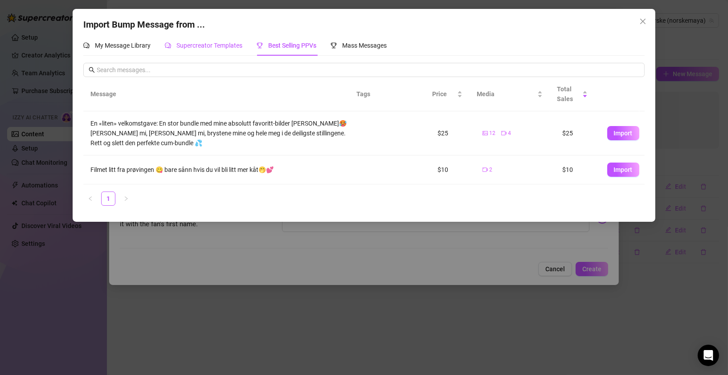
click at [232, 47] on span "Supercreator Templates" at bounding box center [209, 45] width 66 height 7
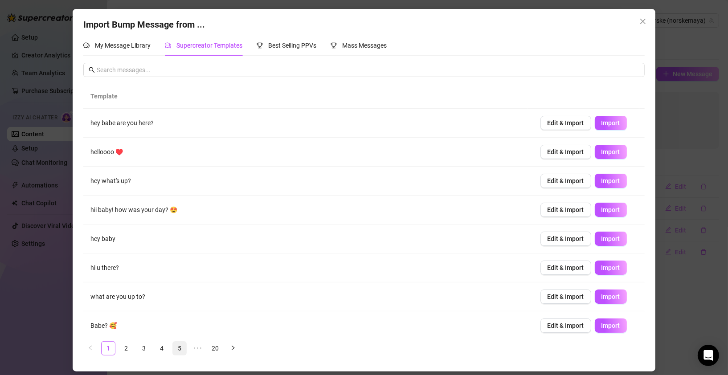
click at [176, 349] on link "5" at bounding box center [179, 348] width 13 height 13
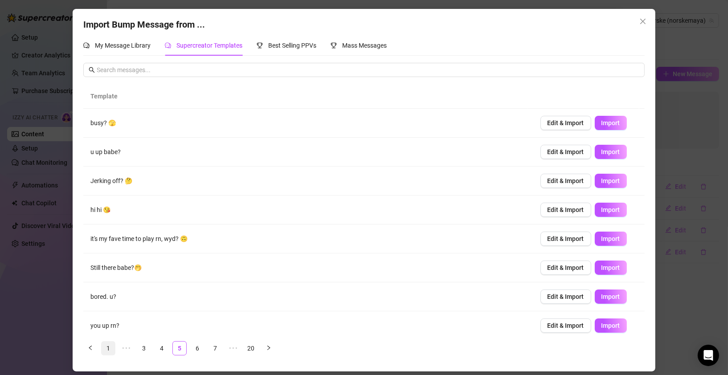
click at [107, 348] on link "1" at bounding box center [108, 348] width 13 height 13
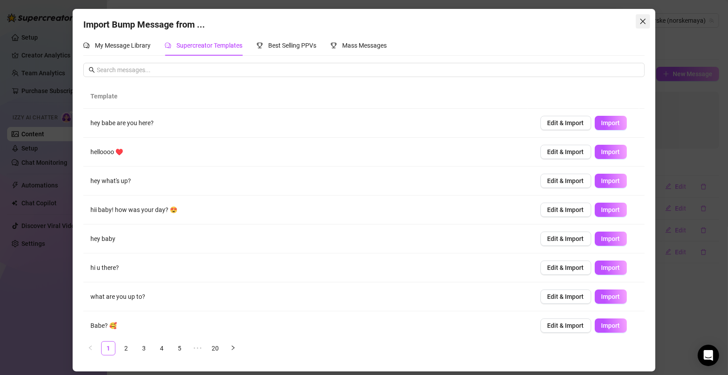
click at [642, 20] on icon "close" at bounding box center [642, 21] width 5 height 5
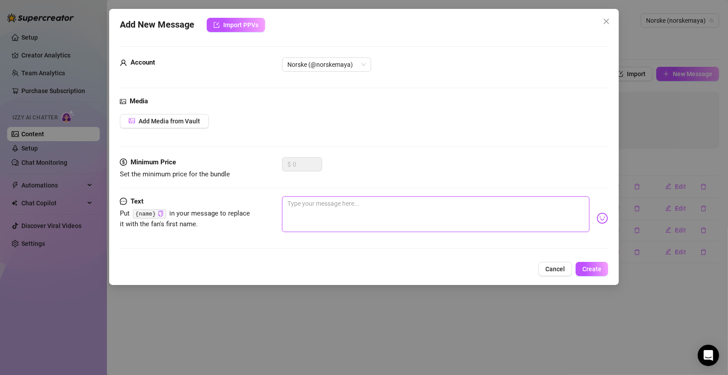
click at [340, 213] on textarea at bounding box center [435, 214] width 307 height 36
type textarea "H"
type textarea "He"
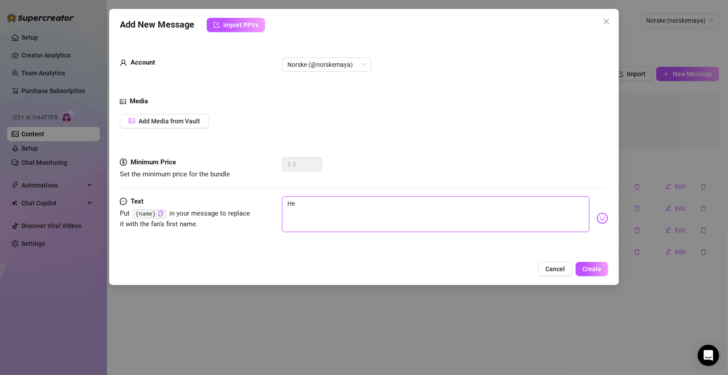
type textarea "Hei"
type textarea "Hei."
type textarea "Hei.."
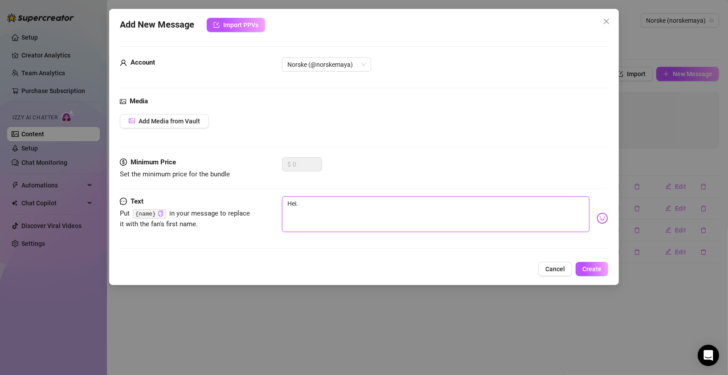
type textarea "Hei.."
type textarea "Hei..."
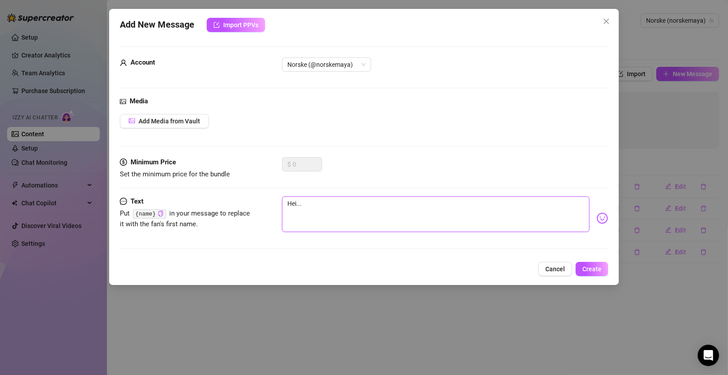
type textarea "Hei... 😍"
click at [588, 267] on span "Create" at bounding box center [591, 269] width 19 height 7
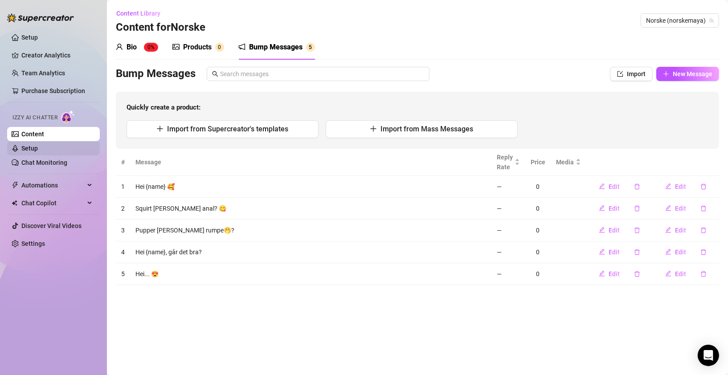
click at [36, 149] on link "Setup" at bounding box center [29, 148] width 16 height 7
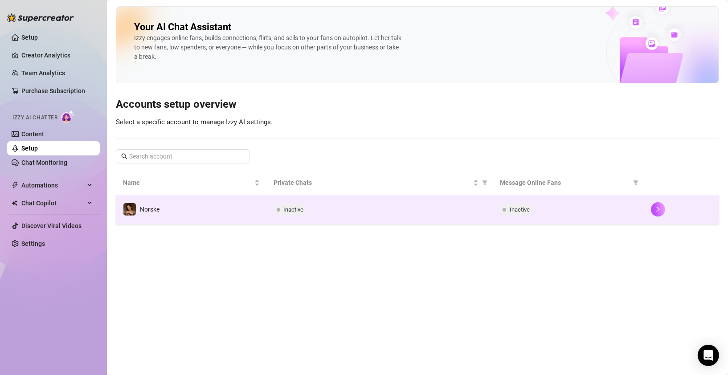
click at [282, 212] on span "Inactive" at bounding box center [290, 209] width 33 height 11
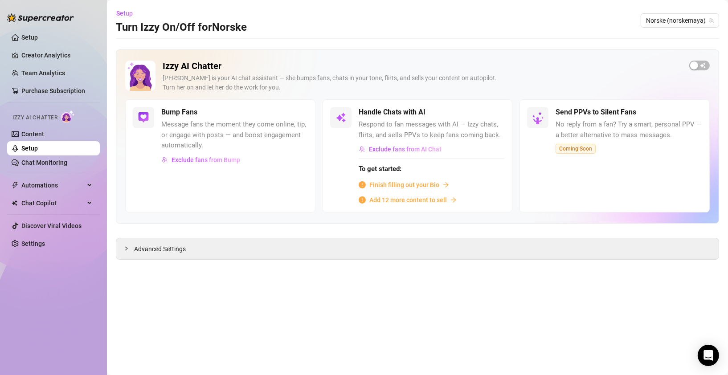
click at [417, 185] on span "Finish filling out your Bio" at bounding box center [404, 185] width 70 height 10
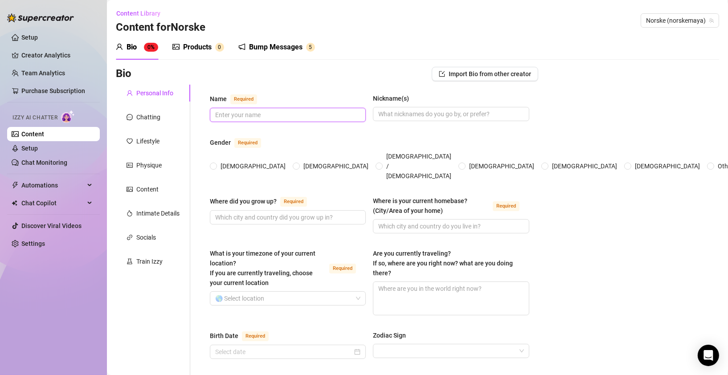
click at [250, 115] on input "Name Required" at bounding box center [286, 115] width 143 height 10
click at [476, 74] on span "Import Bio from other creator" at bounding box center [490, 73] width 82 height 7
click at [213, 164] on input "[DEMOGRAPHIC_DATA]" at bounding box center [214, 167] width 4 height 6
radio input "true"
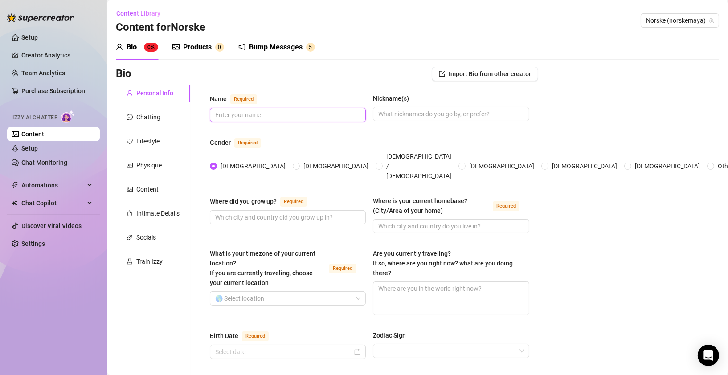
click at [253, 113] on input "Name Required" at bounding box center [286, 115] width 143 height 10
type input "Norske Maya"
type input "Maya"
drag, startPoint x: 406, startPoint y: 113, endPoint x: 366, endPoint y: 112, distance: 40.1
click at [367, 112] on div "Name Required Norske Maya Nickname(s) [PERSON_NAME]" at bounding box center [369, 112] width 319 height 37
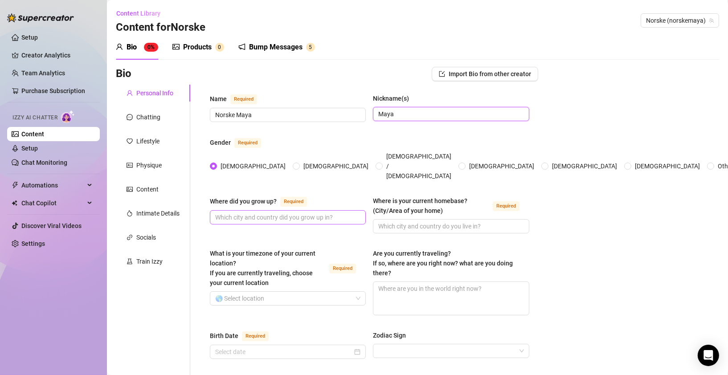
type input "Maya"
click at [300, 213] on input "Where did you grow up? Required" at bounding box center [286, 218] width 143 height 10
drag, startPoint x: 275, startPoint y: 205, endPoint x: 376, endPoint y: 212, distance: 100.9
click at [372, 211] on div "Where did you grow up? Required [GEOGRAPHIC_DATA], [GEOGRAPHIC_DATA] Where is y…" at bounding box center [369, 218] width 319 height 45
type input "[GEOGRAPHIC_DATA], [GEOGRAPHIC_DATA]"
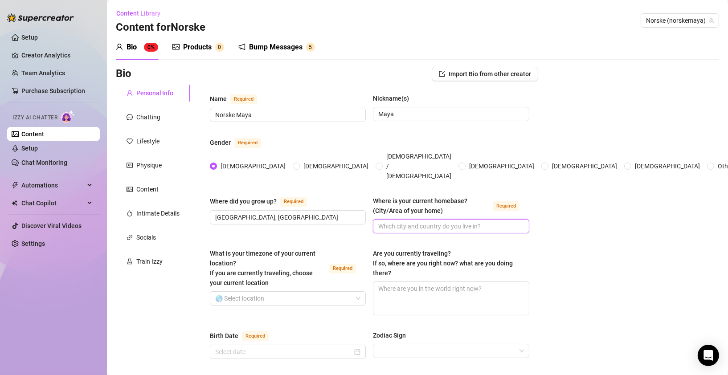
click at [409, 221] on input "Where is your current homebase? (City/Area of your home) Required" at bounding box center [449, 226] width 143 height 10
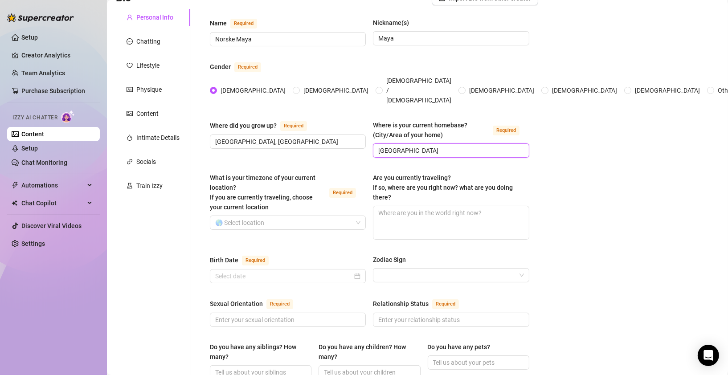
scroll to position [109, 0]
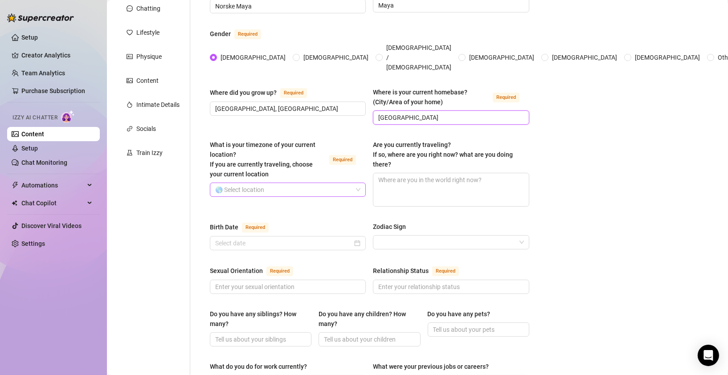
type input "[GEOGRAPHIC_DATA]"
click at [266, 183] on input "What is your timezone of your current location? If you are currently traveling,…" at bounding box center [283, 189] width 137 height 13
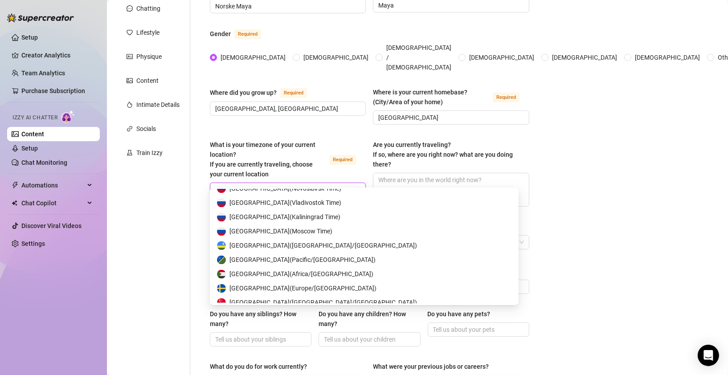
scroll to position [314, 0]
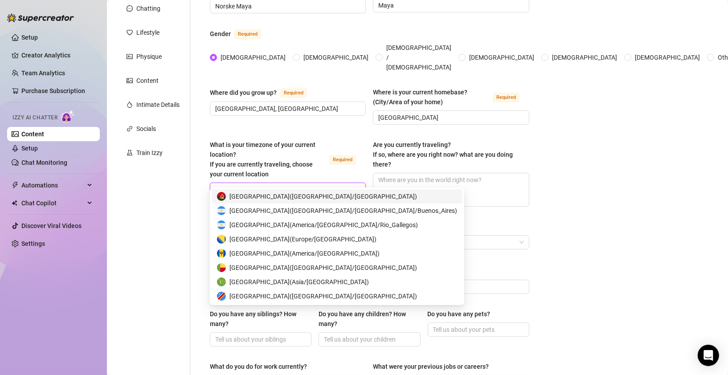
type input "o"
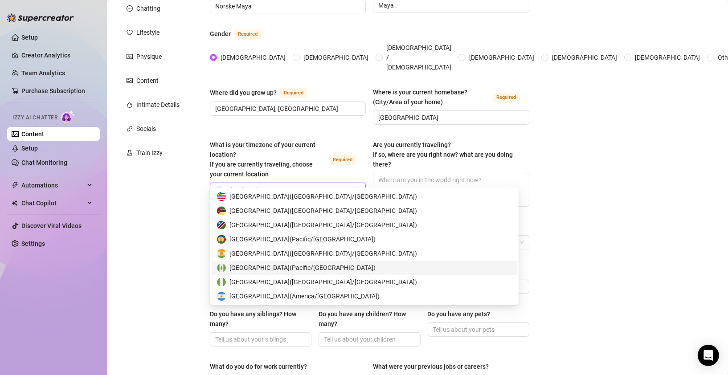
scroll to position [3266, 0]
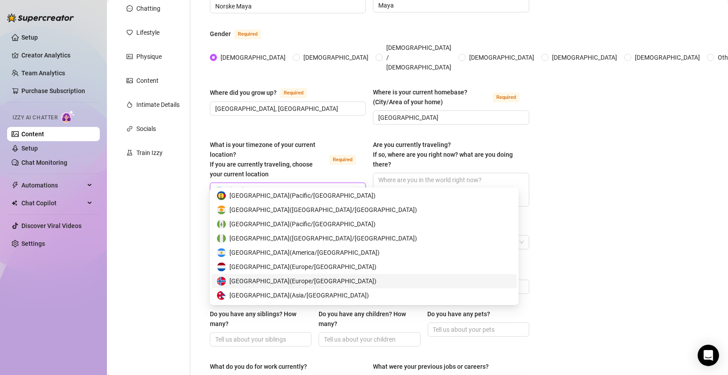
click at [289, 279] on span "[GEOGRAPHIC_DATA] ( [GEOGRAPHIC_DATA]/[GEOGRAPHIC_DATA] )" at bounding box center [302, 281] width 147 height 10
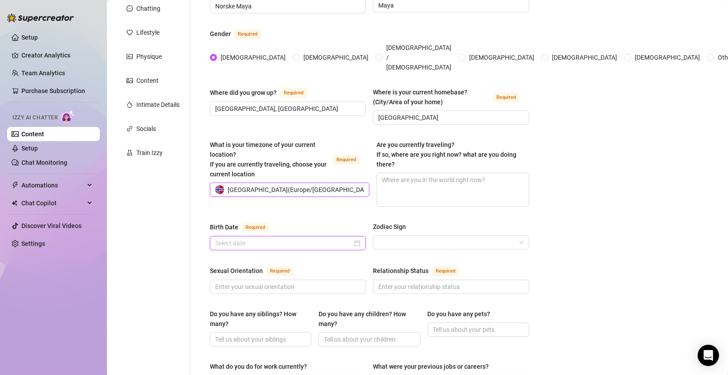
click at [294, 238] on input "Birth Date Required" at bounding box center [283, 243] width 137 height 10
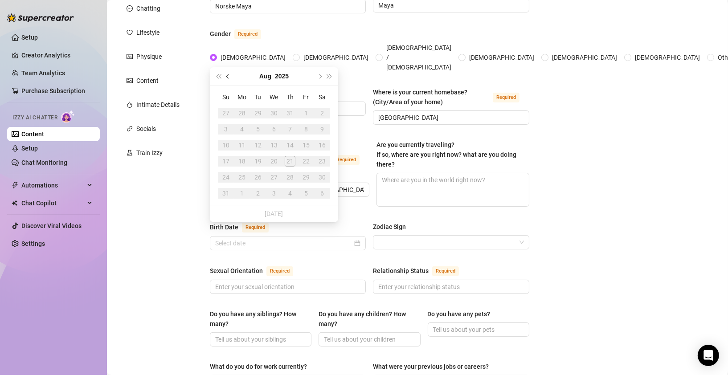
click at [226, 75] on span "Previous month (PageUp)" at bounding box center [228, 76] width 4 height 4
drag, startPoint x: 266, startPoint y: 230, endPoint x: 263, endPoint y: 127, distance: 103.0
click at [264, 127] on body "Setup Creator Analytics Team Analytics Purchase Subscription Izzy AI Chatter Co…" at bounding box center [364, 187] width 728 height 375
click at [293, 178] on div "31" at bounding box center [290, 177] width 11 height 11
click at [290, 178] on div "31" at bounding box center [290, 177] width 11 height 11
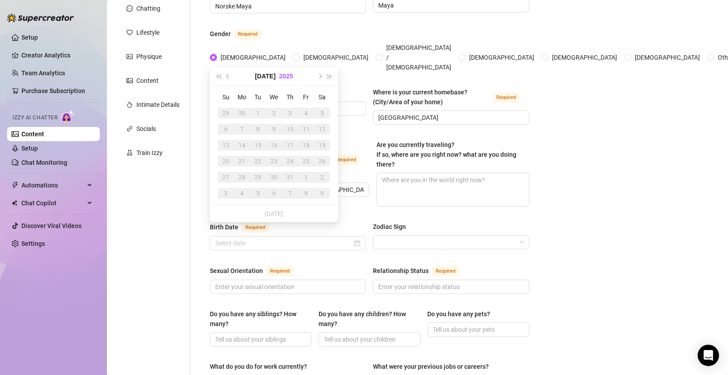
click at [280, 75] on button "2025" at bounding box center [286, 76] width 14 height 18
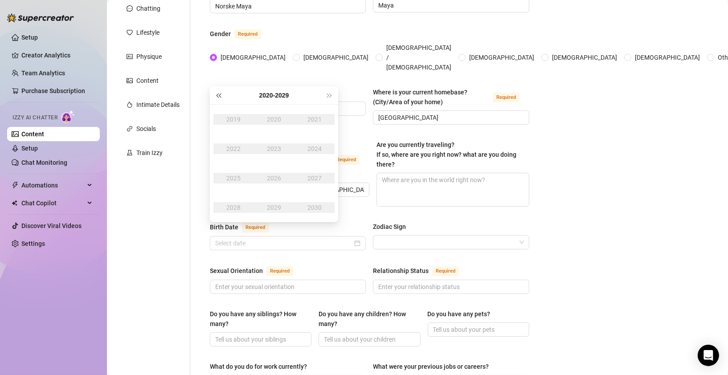
click at [221, 95] on span "Last year (Control + left)" at bounding box center [218, 95] width 4 height 4
type input "[DATE]"
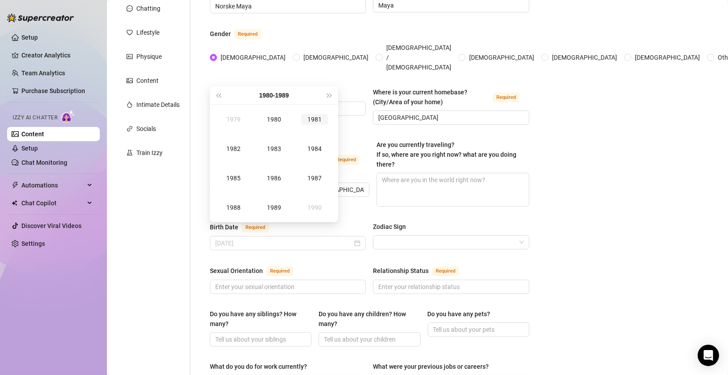
type input "[DATE]"
click at [329, 97] on span "Next year (Control + right)" at bounding box center [329, 95] width 4 height 4
click at [275, 119] on div "1990" at bounding box center [274, 119] width 27 height 11
click at [238, 177] on div "[DATE]" at bounding box center [233, 178] width 27 height 11
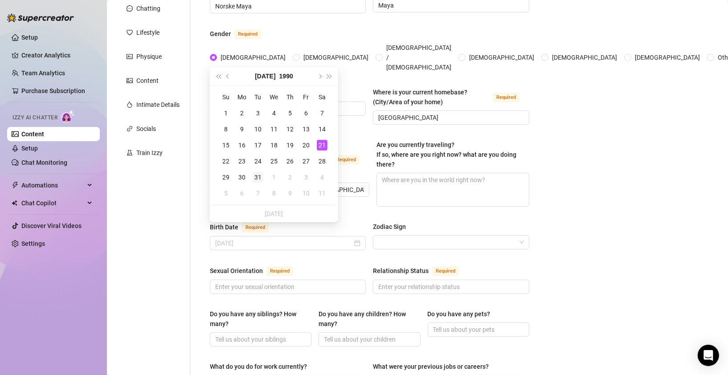
type input "[DATE]"
click at [260, 176] on div "31" at bounding box center [258, 177] width 11 height 11
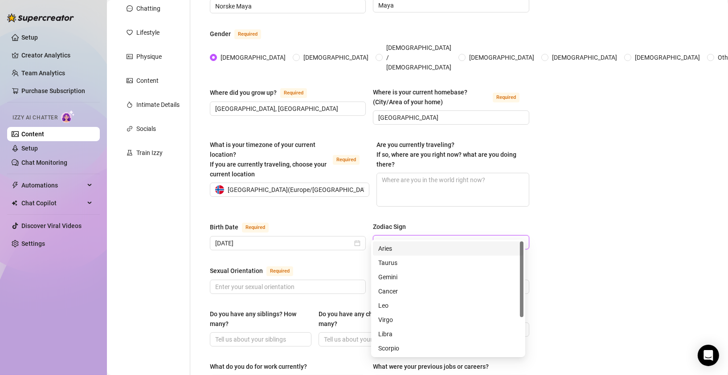
click at [400, 236] on input "Zodiac Sign" at bounding box center [446, 242] width 137 height 13
click at [386, 302] on div "Leo" at bounding box center [448, 306] width 140 height 10
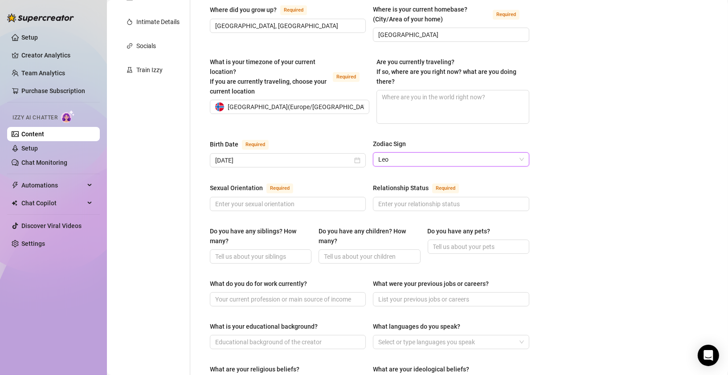
scroll to position [192, 0]
click at [273, 196] on span at bounding box center [288, 203] width 156 height 14
click at [275, 199] on input "Sexual Orientation Required" at bounding box center [286, 204] width 143 height 10
type input "[DEMOGRAPHIC_DATA]"
type input "Singel"
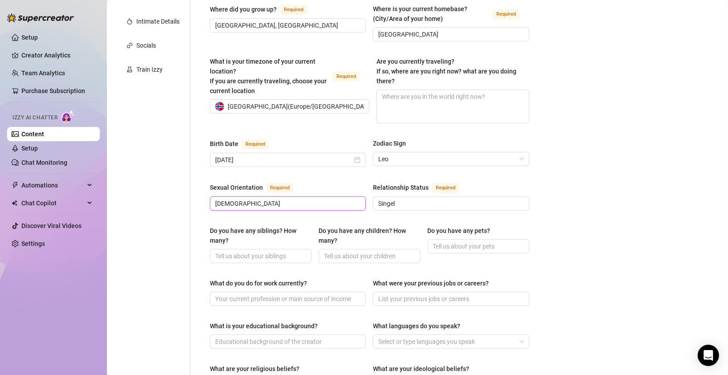
drag, startPoint x: 247, startPoint y: 189, endPoint x: 226, endPoint y: 190, distance: 21.0
click at [226, 199] on input "[DEMOGRAPHIC_DATA]" at bounding box center [286, 204] width 143 height 10
type input "Biseksuell"
click at [273, 251] on input "Do you have any siblings? How many?" at bounding box center [259, 256] width 89 height 10
type input "3"
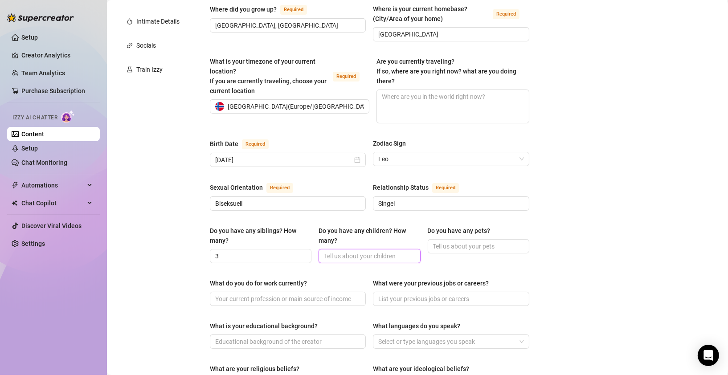
click at [341, 251] on input "Do you have any children? How many?" at bounding box center [368, 256] width 89 height 10
type input "0"
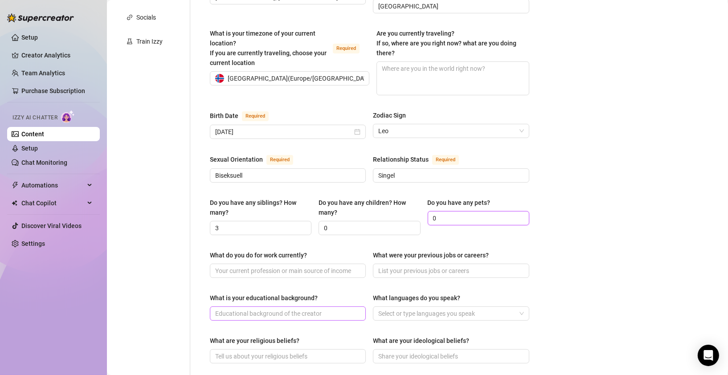
scroll to position [236, 0]
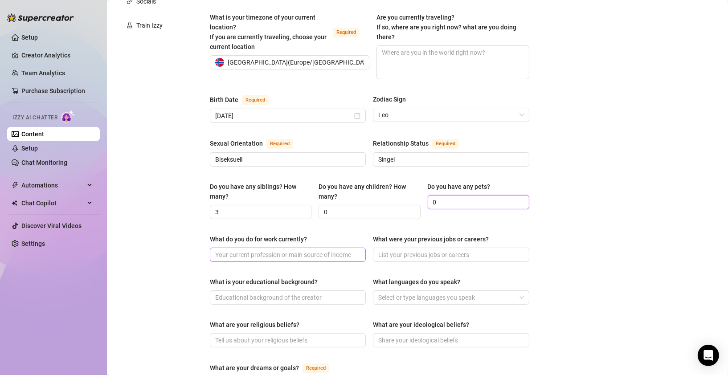
type input "0"
click at [278, 250] on input "What do you do for work currently?" at bounding box center [286, 255] width 143 height 10
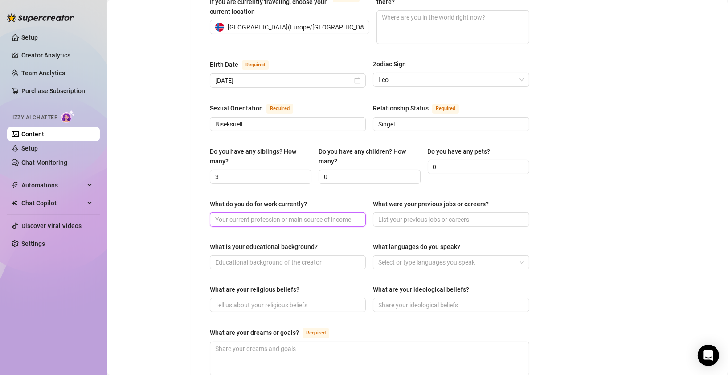
scroll to position [290, 0]
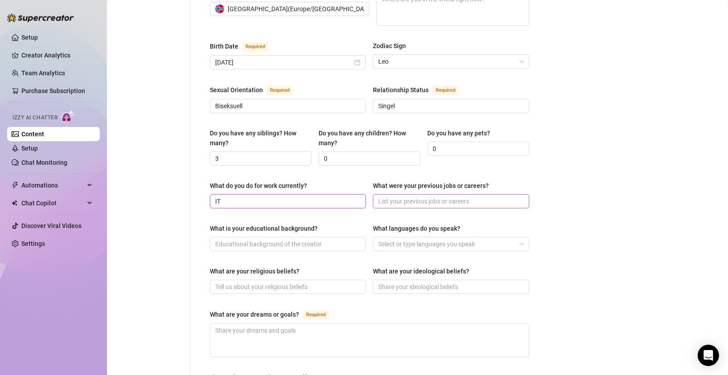
type input "IT"
click at [412, 196] on input "What were your previous jobs or careers?" at bounding box center [449, 201] width 143 height 10
click at [386, 238] on div at bounding box center [446, 244] width 143 height 12
type input "Fisker, administrasjon"
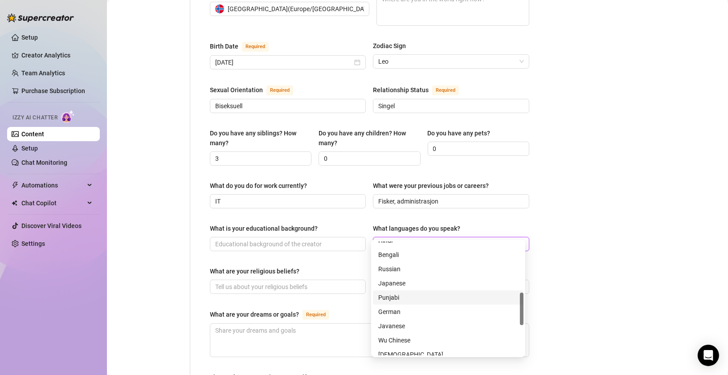
scroll to position [0, 0]
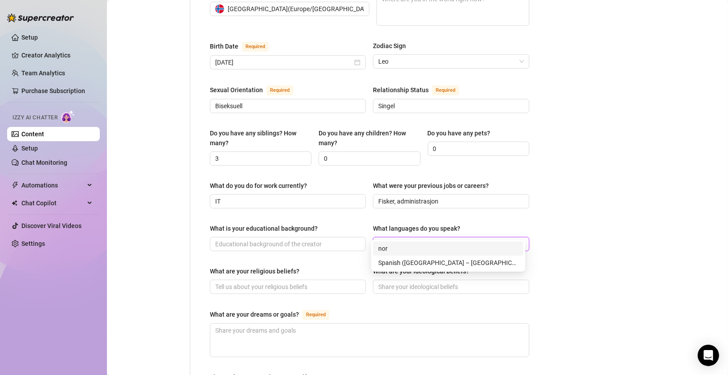
type input "norw"
drag, startPoint x: 421, startPoint y: 230, endPoint x: 371, endPoint y: 227, distance: 50.0
click at [373, 237] on div "Select or type languages you speak" at bounding box center [451, 244] width 156 height 14
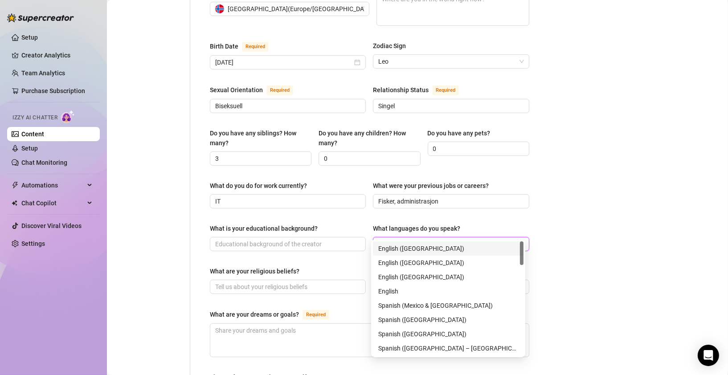
click at [513, 238] on div at bounding box center [446, 244] width 143 height 12
click at [409, 264] on div "English ([GEOGRAPHIC_DATA])" at bounding box center [448, 263] width 140 height 10
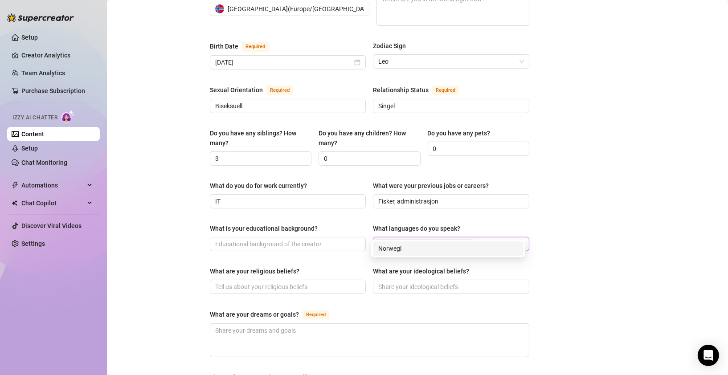
type input "Norwegian"
click at [416, 251] on div "Norwegian" at bounding box center [448, 249] width 140 height 10
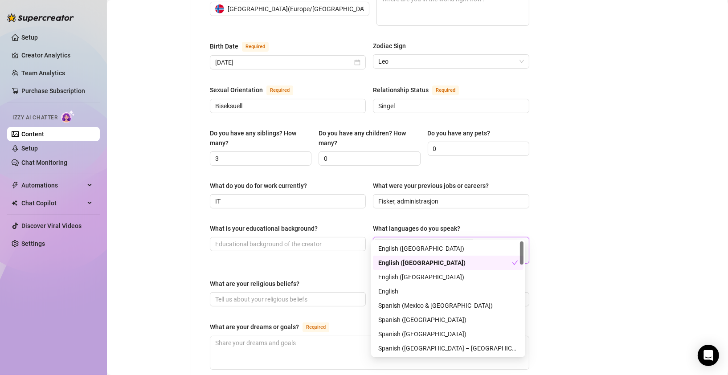
click at [563, 221] on div "Bio Import Bio from other creator Personal Info Chatting Lifestyle Physique Con…" at bounding box center [417, 193] width 603 height 833
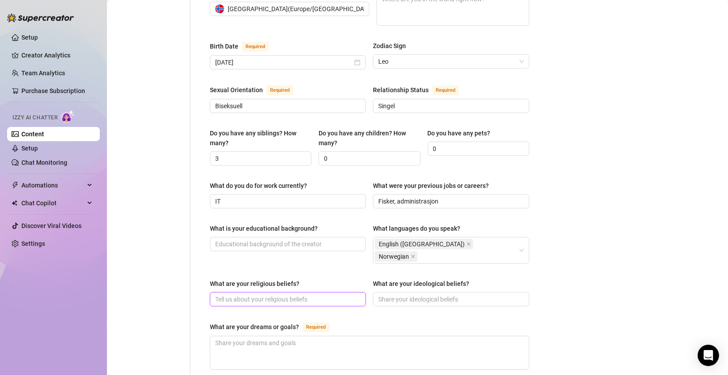
click at [287, 295] on input "What are your religious beliefs?" at bounding box center [286, 300] width 143 height 10
type input "I"
type input "T"
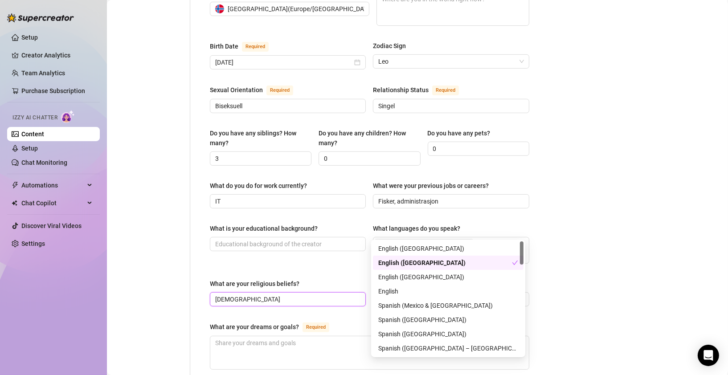
click at [324, 295] on input "[DEMOGRAPHIC_DATA]" at bounding box center [286, 300] width 143 height 10
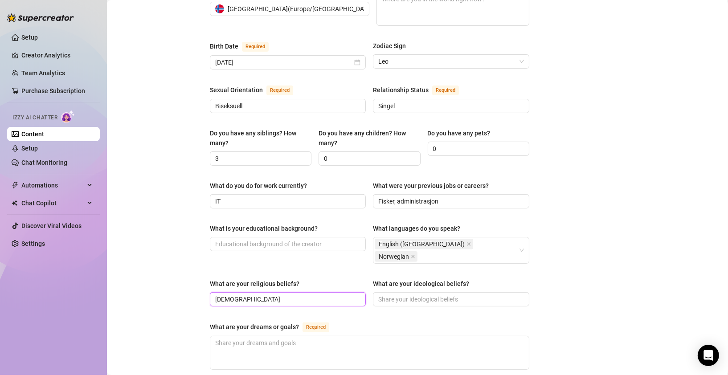
type input "[DEMOGRAPHIC_DATA]"
click at [456, 295] on input "What are your ideological beliefs?" at bounding box center [449, 300] width 143 height 10
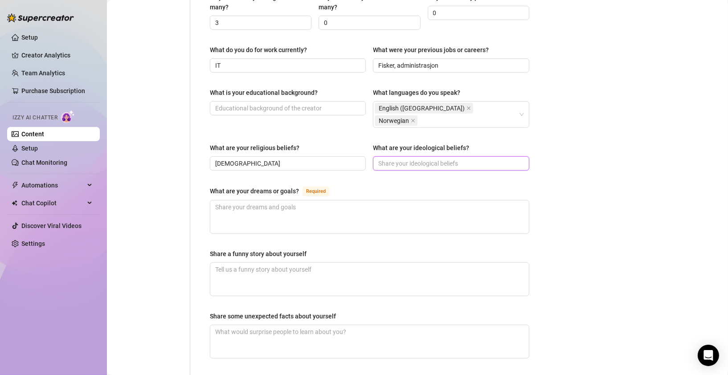
scroll to position [427, 0]
click at [272, 199] on textarea "What are your dreams or goals? Required" at bounding box center [369, 215] width 319 height 33
